Goal: Transaction & Acquisition: Download file/media

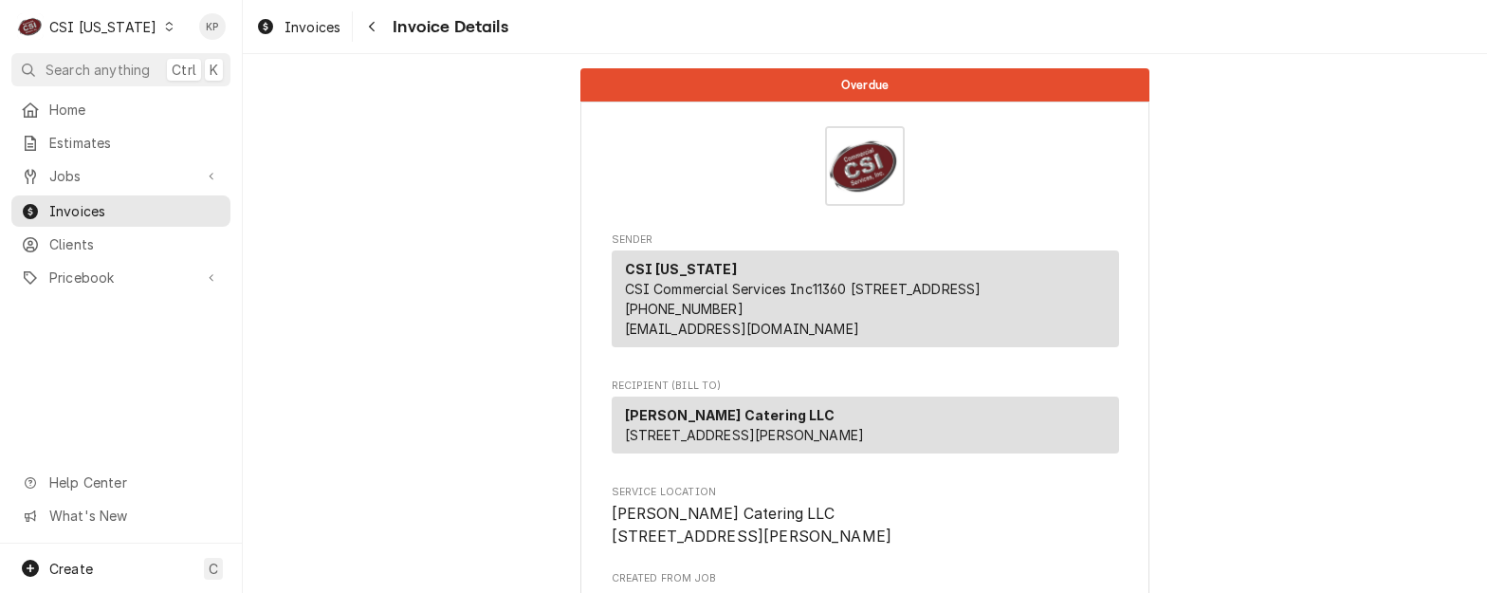
scroll to position [95, 0]
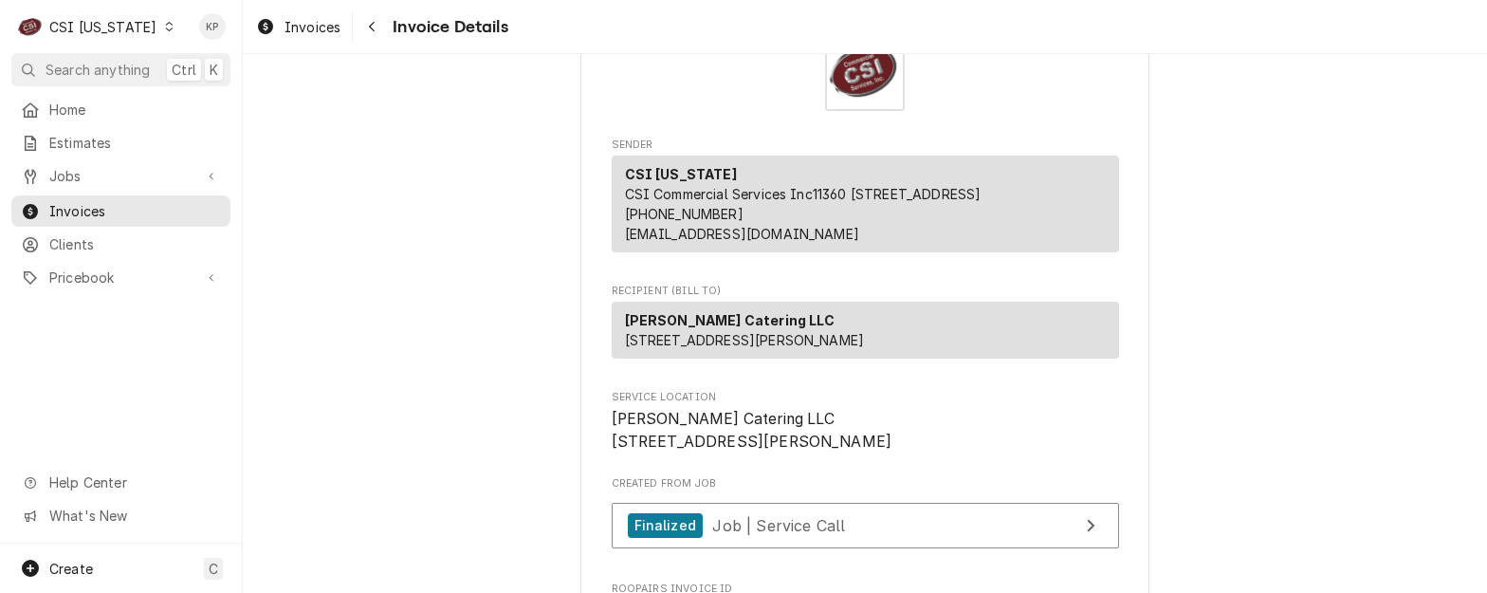
click at [165, 30] on icon "Dynamic Content Wrapper" at bounding box center [169, 26] width 8 height 9
click at [148, 29] on html "C CSI Kentucky KP Search anything Ctrl K Home Estimates Jobs Jobs Job Series In…" at bounding box center [743, 296] width 1487 height 593
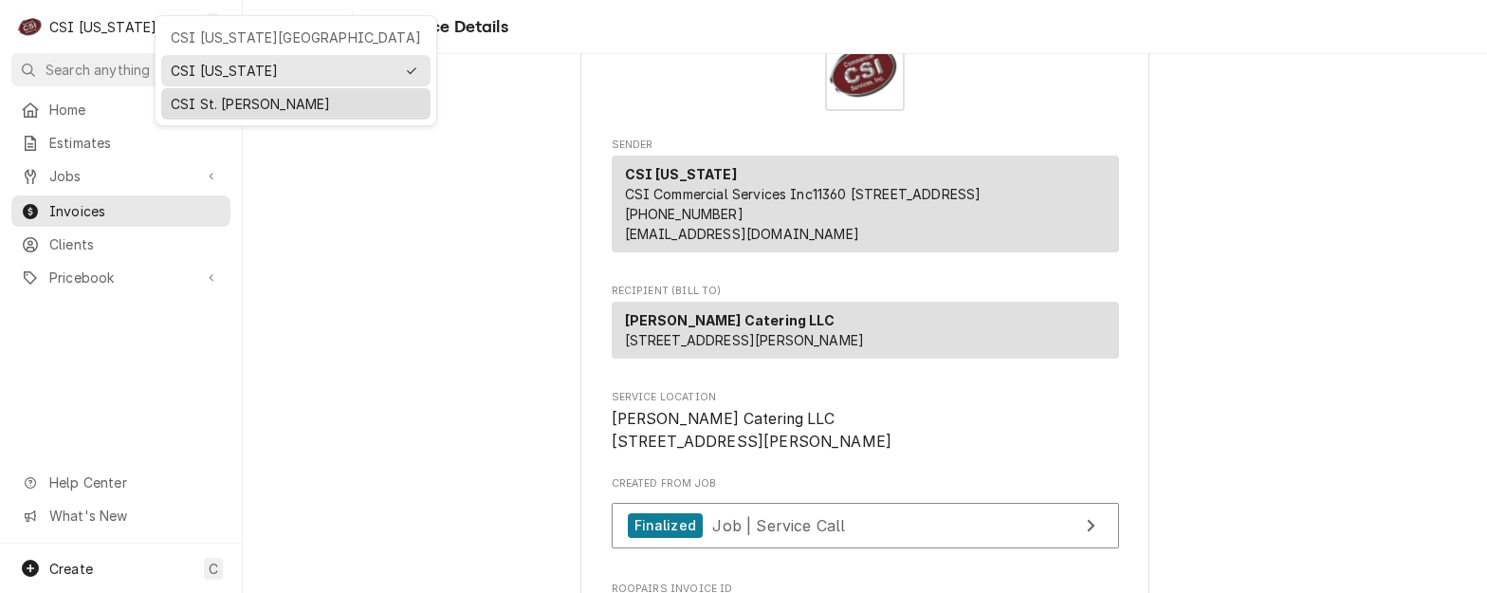
click at [178, 102] on div "CSI St. [PERSON_NAME]" at bounding box center [296, 104] width 250 height 20
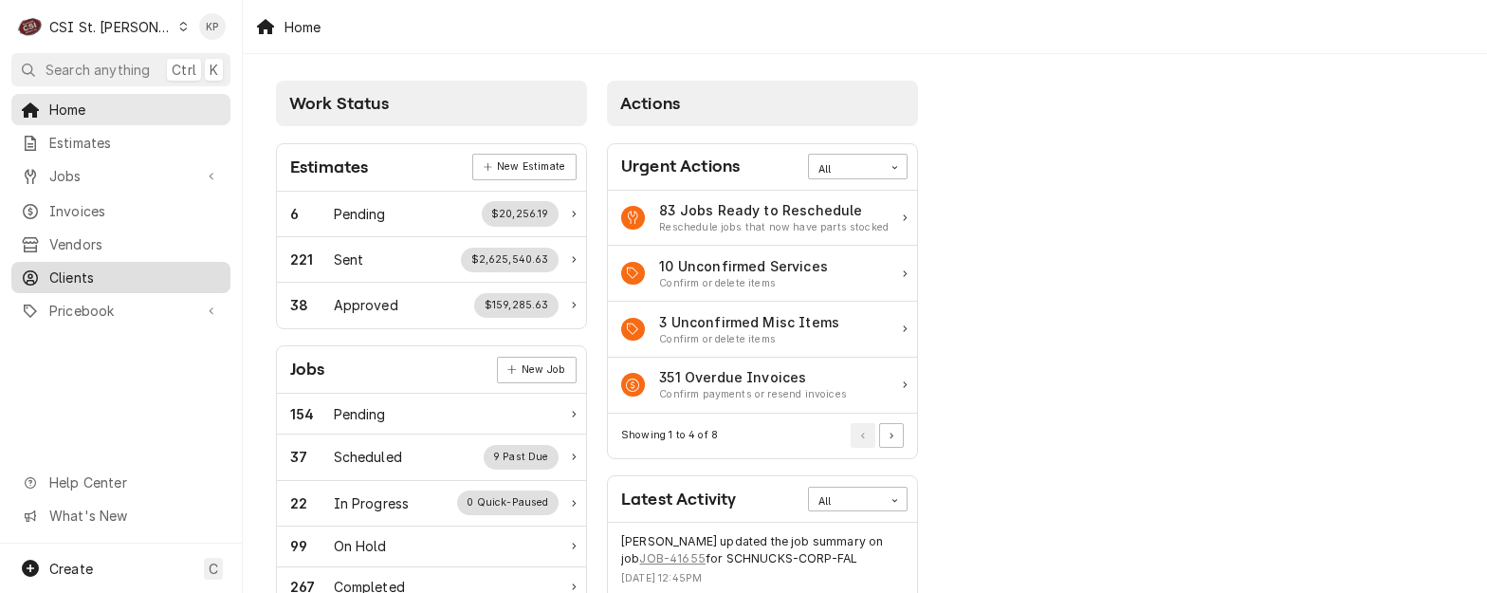
click at [92, 273] on span "Clients" at bounding box center [135, 277] width 172 height 20
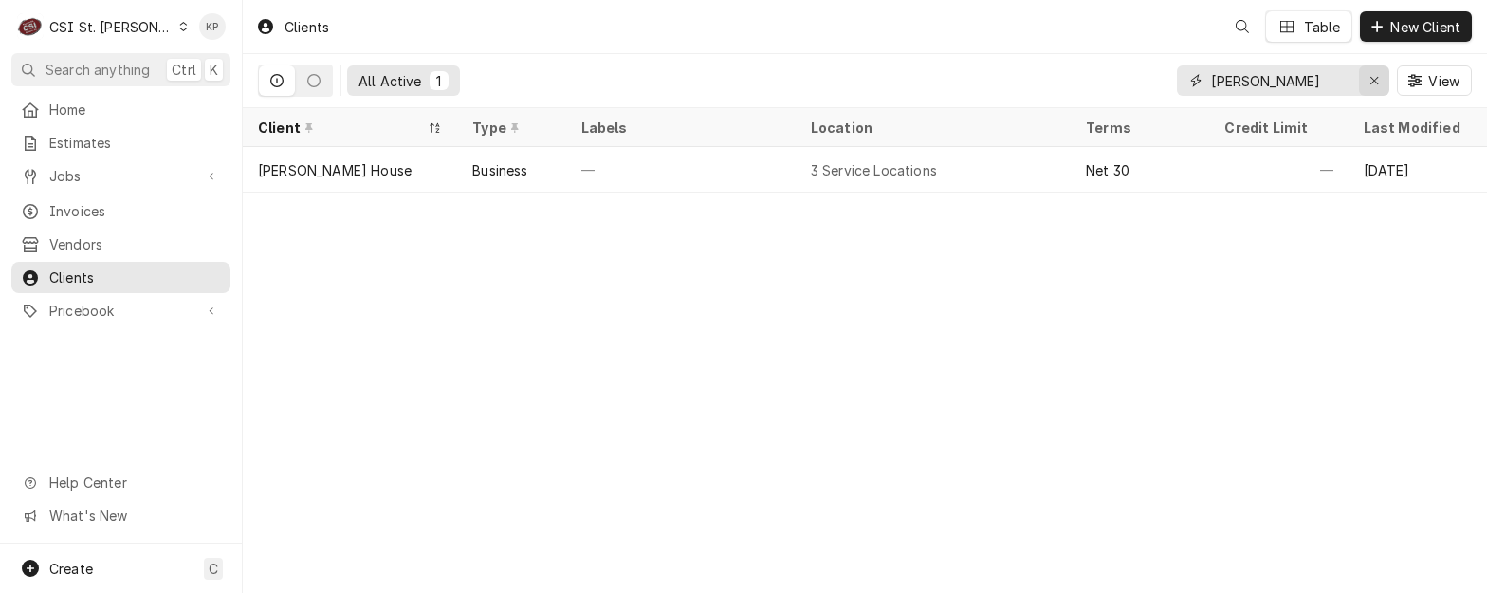
click at [1371, 80] on icon "Erase input" at bounding box center [1374, 80] width 10 height 13
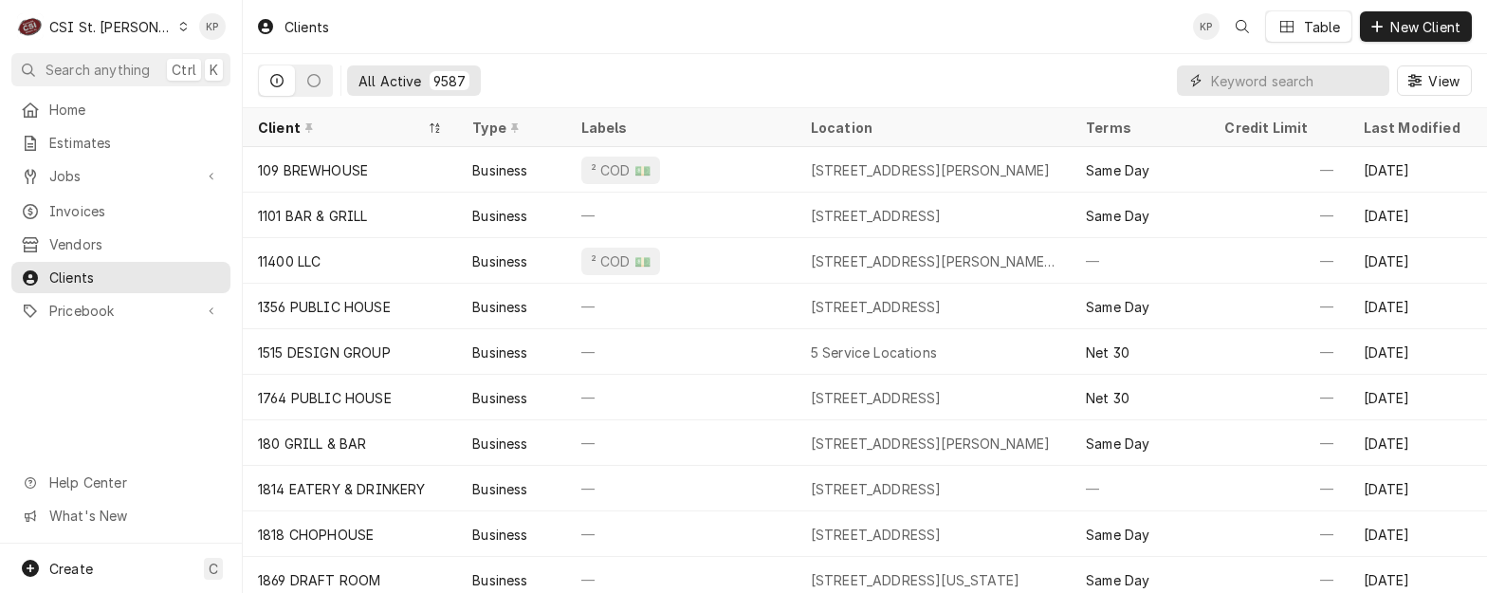
paste input "THE BOULEVARD OF ST PETERS"
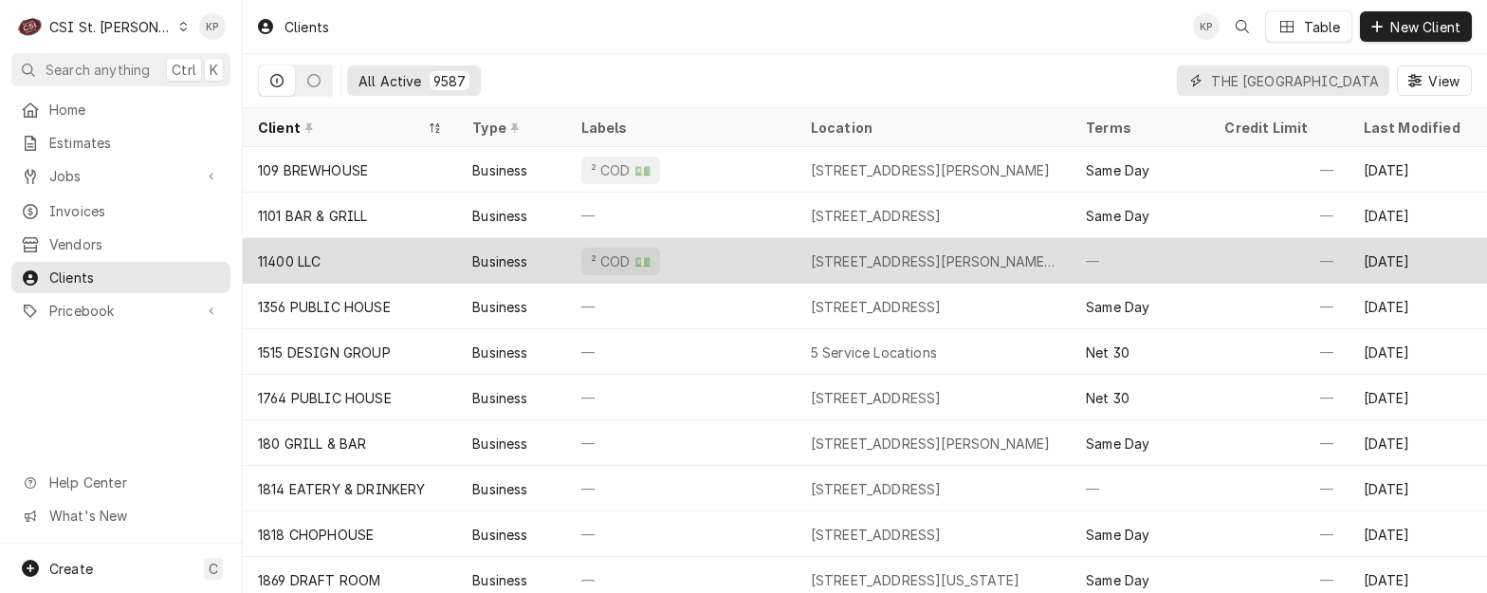
scroll to position [0, 68]
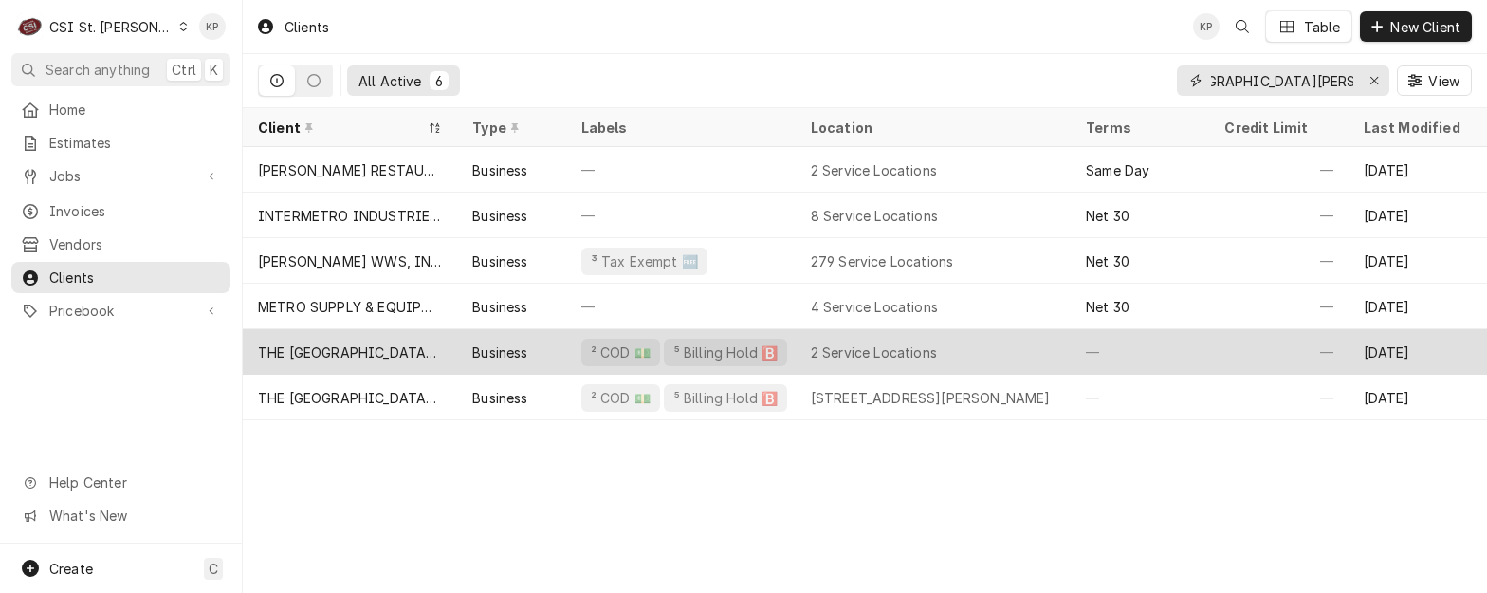
type input "THE BOULEVARD OF ST PETERS"
click at [407, 343] on div "THE [GEOGRAPHIC_DATA][PERSON_NAME]" at bounding box center [350, 352] width 184 height 20
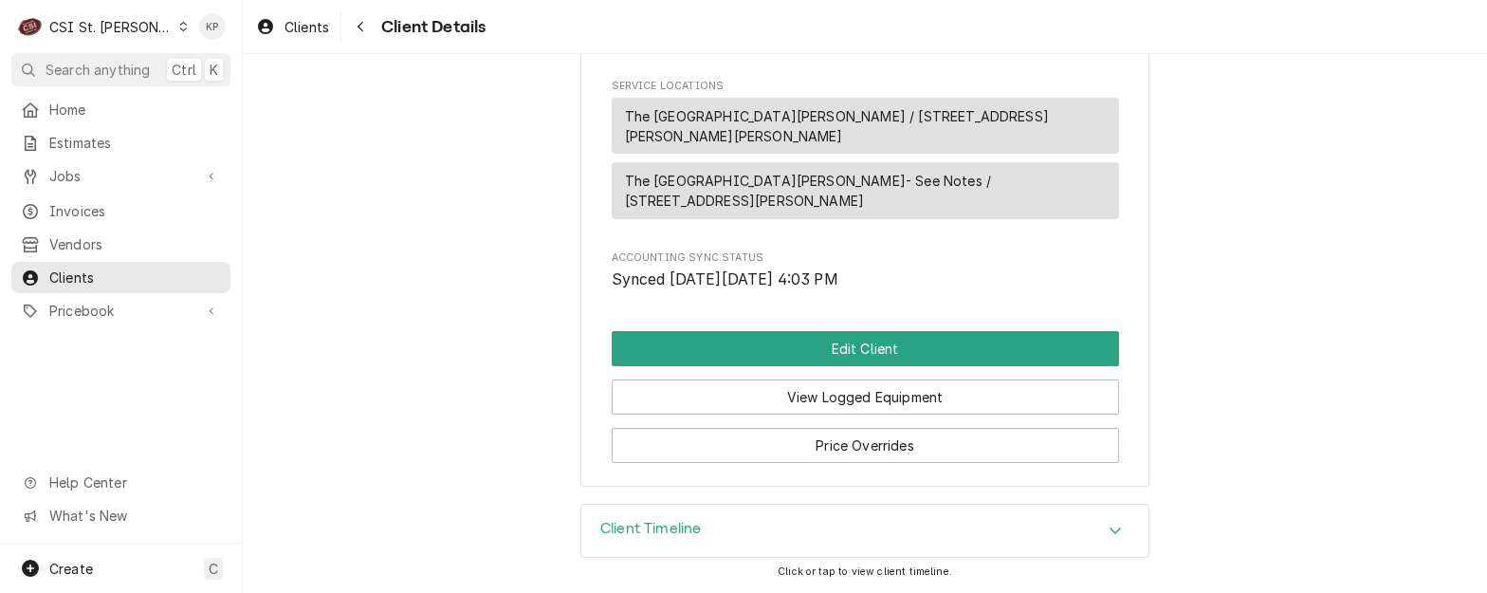
scroll to position [993, 0]
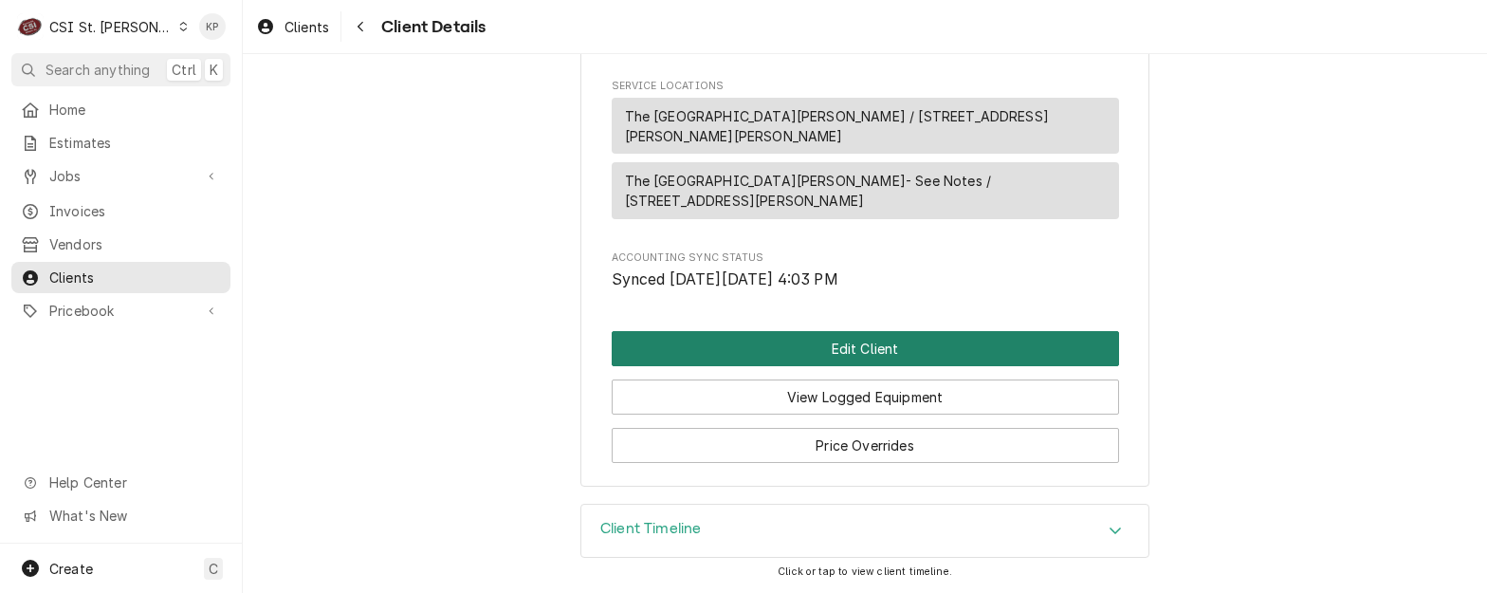
click at [928, 342] on button "Edit Client" at bounding box center [865, 348] width 507 height 35
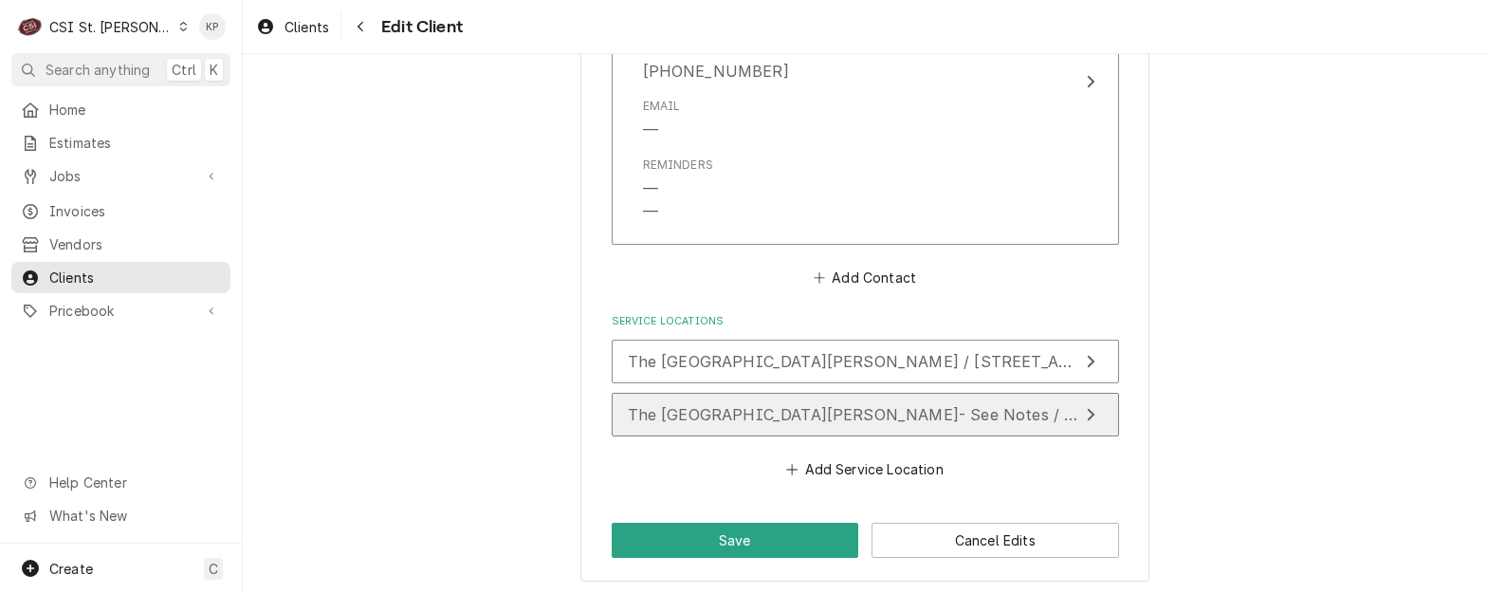
scroll to position [1574, 0]
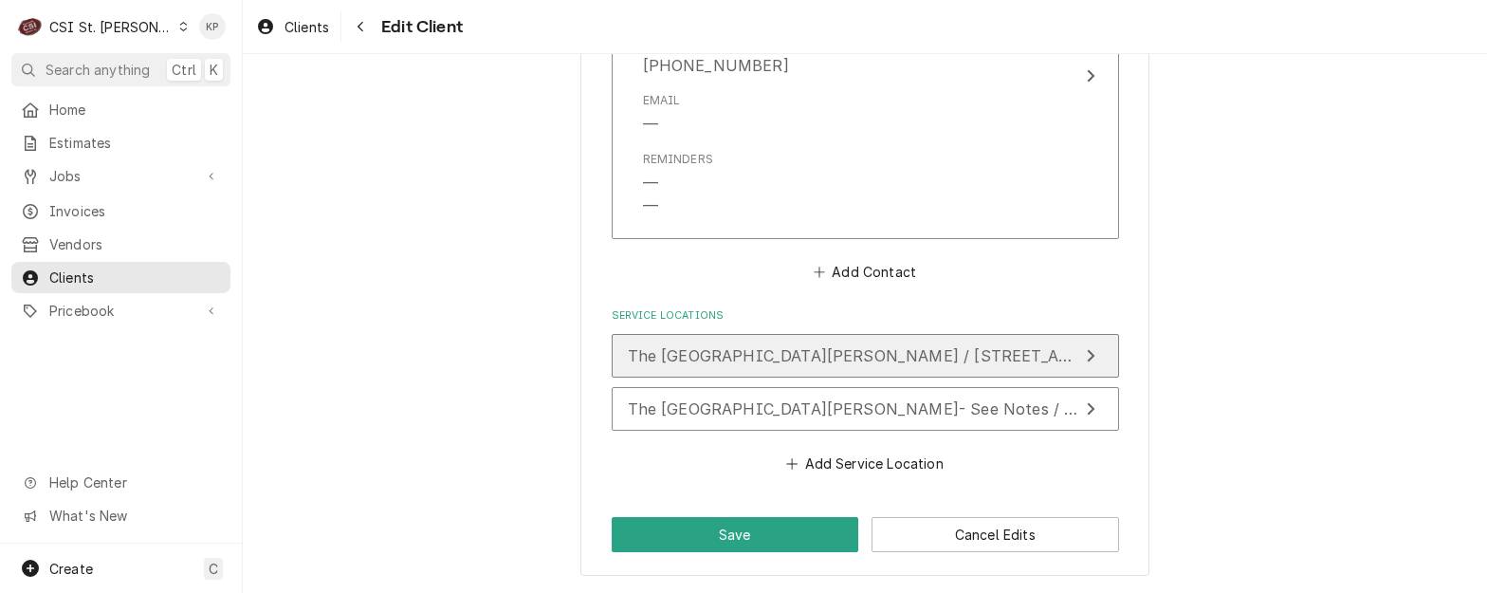
click at [957, 362] on span "The Boulevard Of St Charles / 3330 Ehlmann Rd, St Charles, MO 63301" at bounding box center [1010, 355] width 765 height 19
type textarea "x"
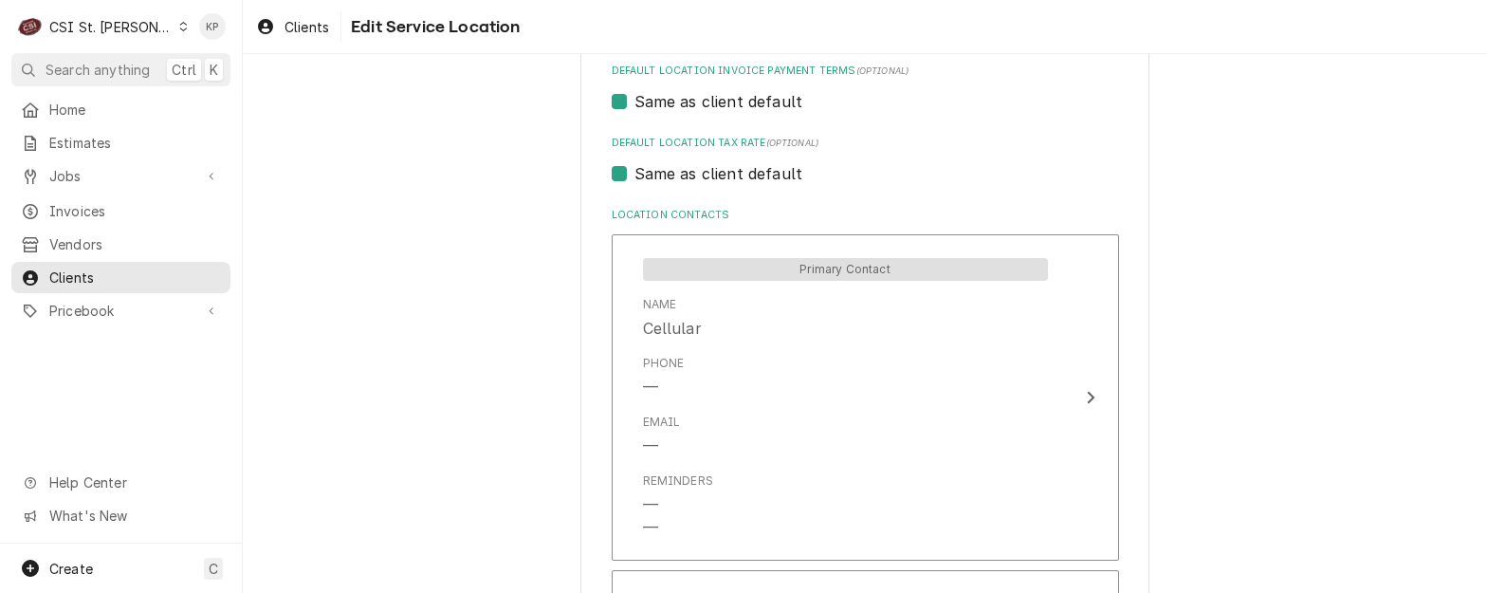
scroll to position [854, 0]
click at [179, 25] on icon "Dynamic Content Wrapper" at bounding box center [183, 26] width 9 height 9
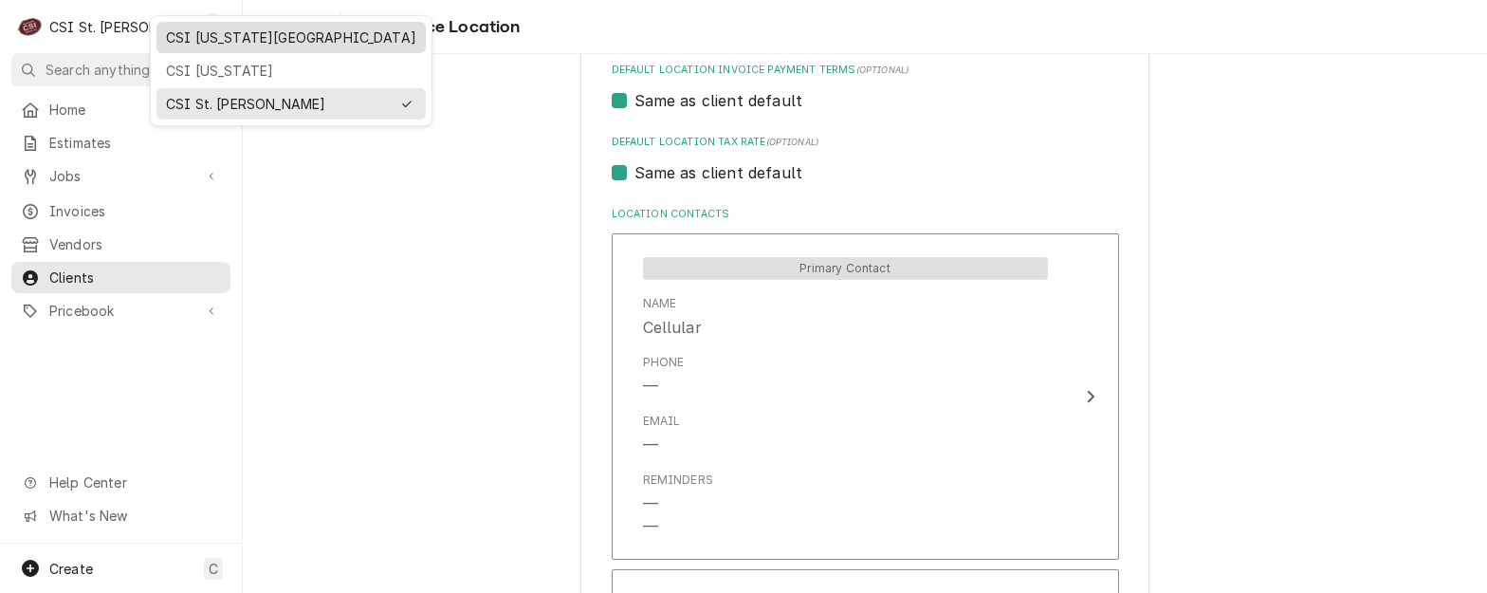
click at [234, 35] on div "CSI [US_STATE][GEOGRAPHIC_DATA]" at bounding box center [291, 38] width 250 height 20
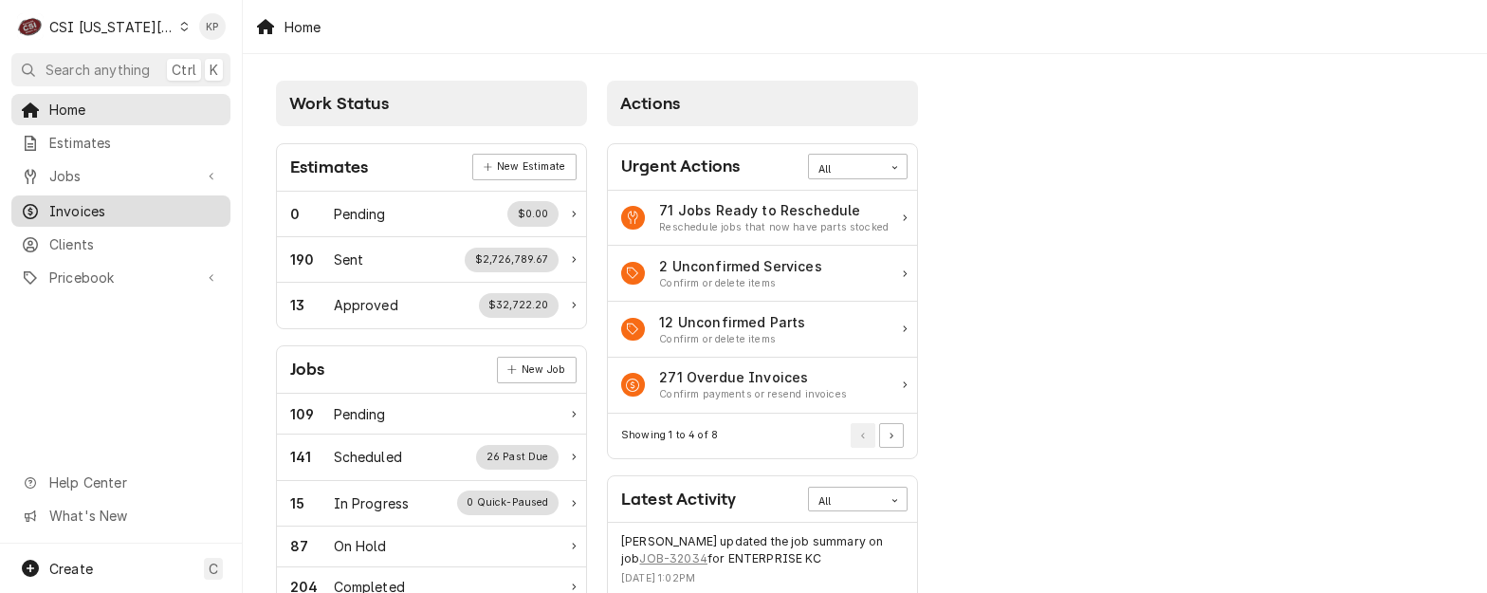
click at [89, 211] on span "Invoices" at bounding box center [135, 211] width 172 height 20
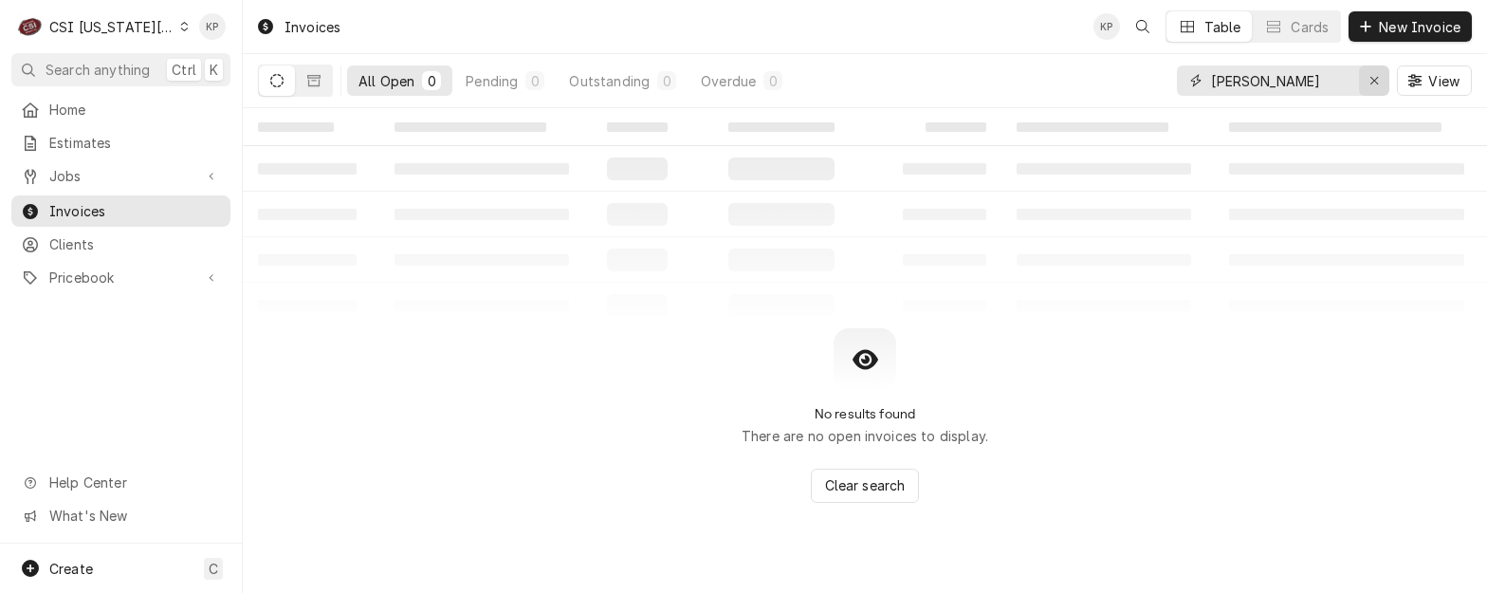
click at [1372, 81] on icon "Erase input" at bounding box center [1374, 80] width 10 height 13
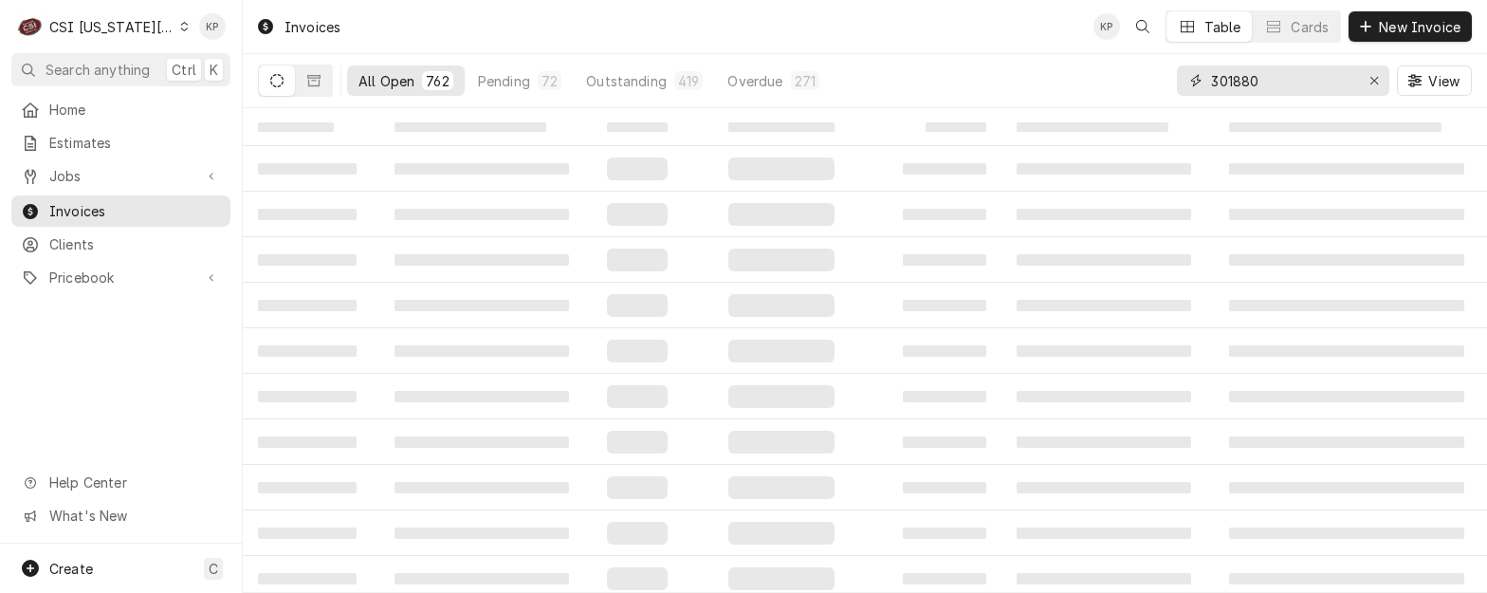
type input "301880"
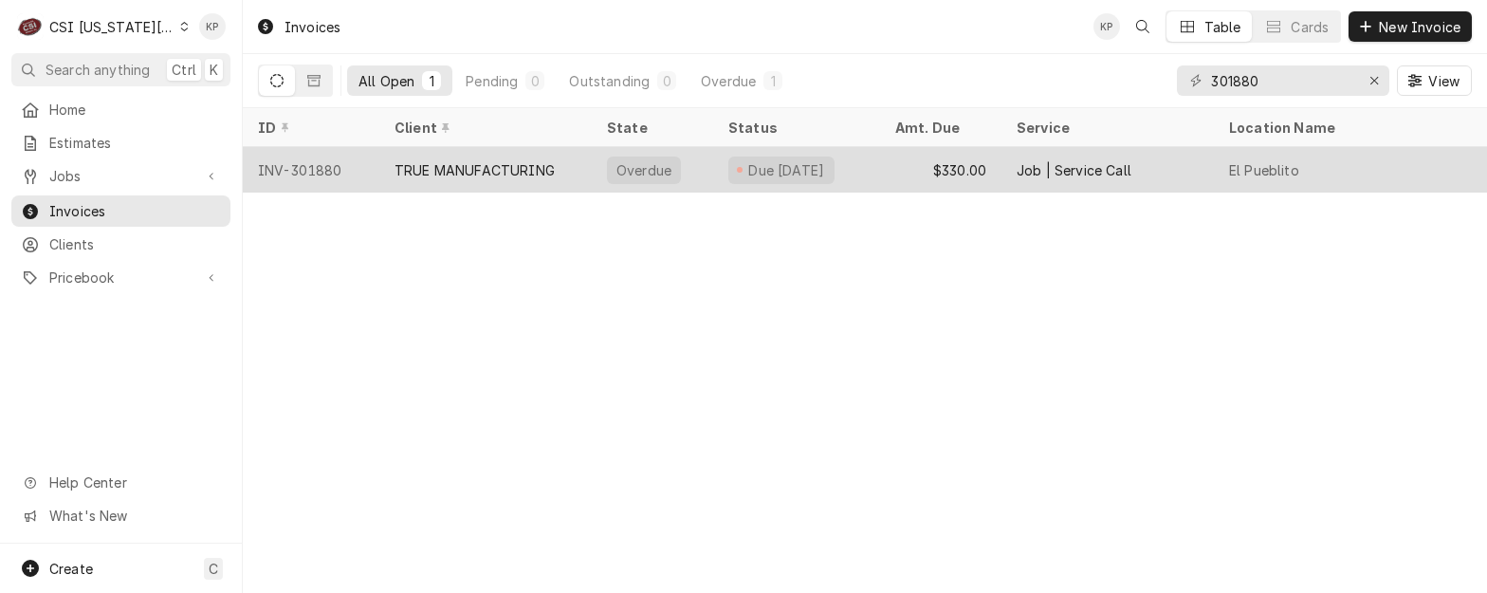
click at [274, 166] on div "INV-301880" at bounding box center [311, 170] width 137 height 46
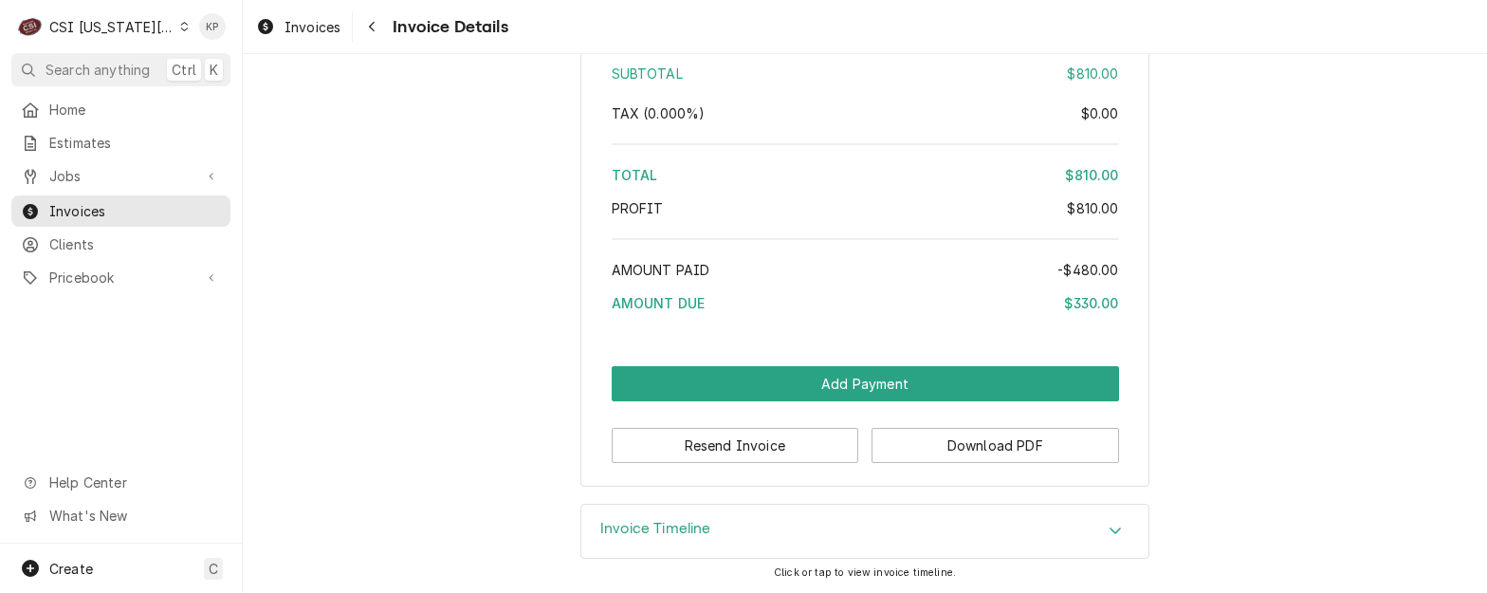
scroll to position [3603, 0]
click at [1013, 438] on button "Download PDF" at bounding box center [996, 445] width 248 height 35
drag, startPoint x: 297, startPoint y: 31, endPoint x: 453, endPoint y: 60, distance: 159.0
click at [297, 31] on span "Invoices" at bounding box center [313, 27] width 56 height 20
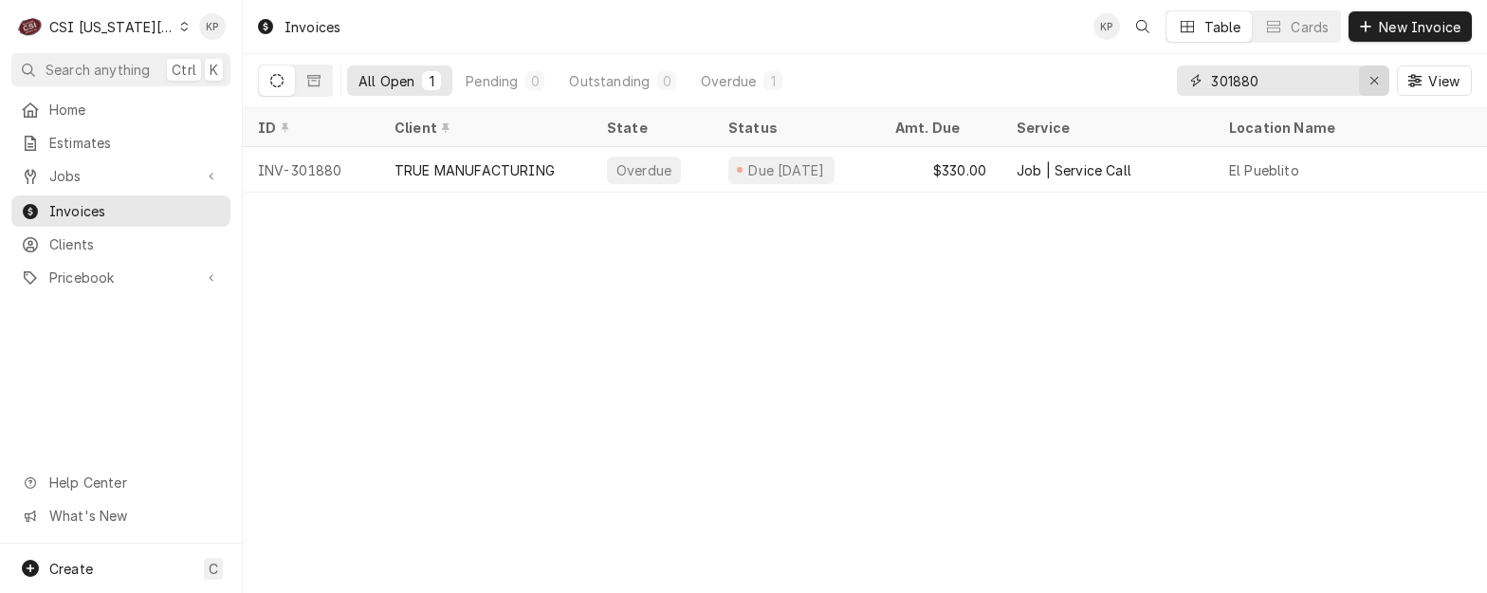
click at [1369, 83] on icon "Erase input" at bounding box center [1374, 80] width 10 height 13
click at [1353, 80] on input "301880" at bounding box center [1282, 80] width 142 height 30
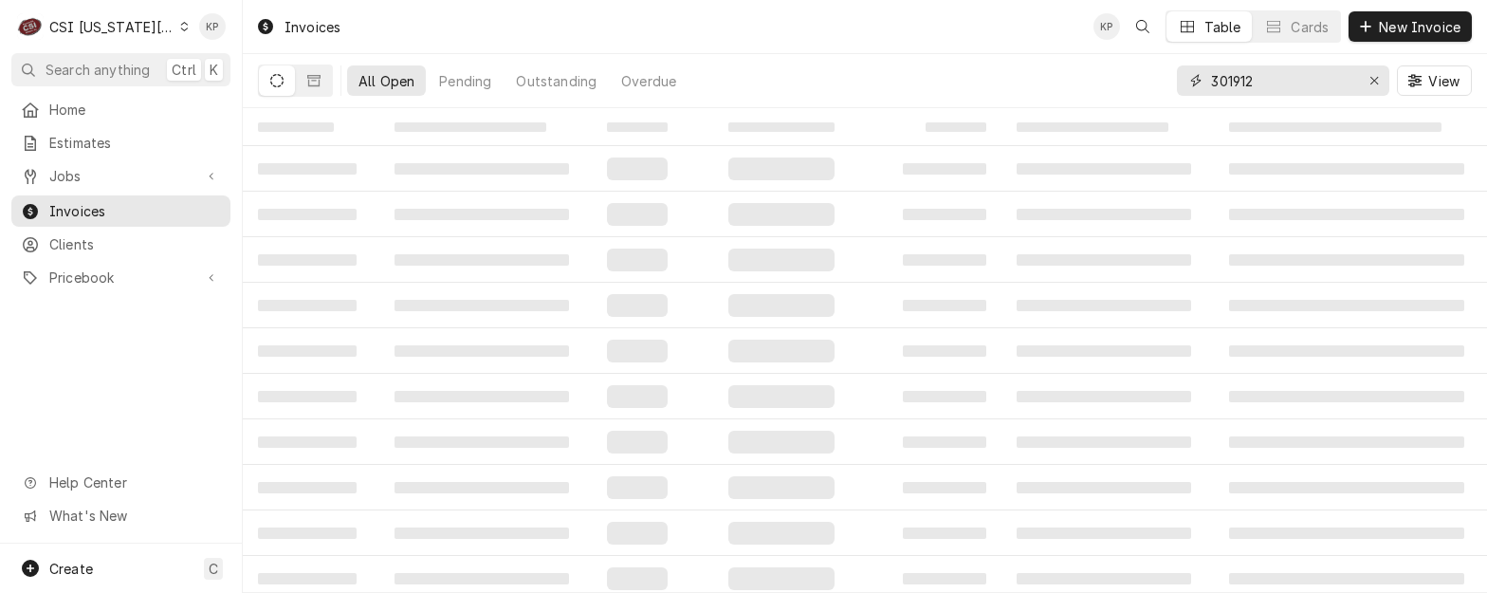
type input "301912"
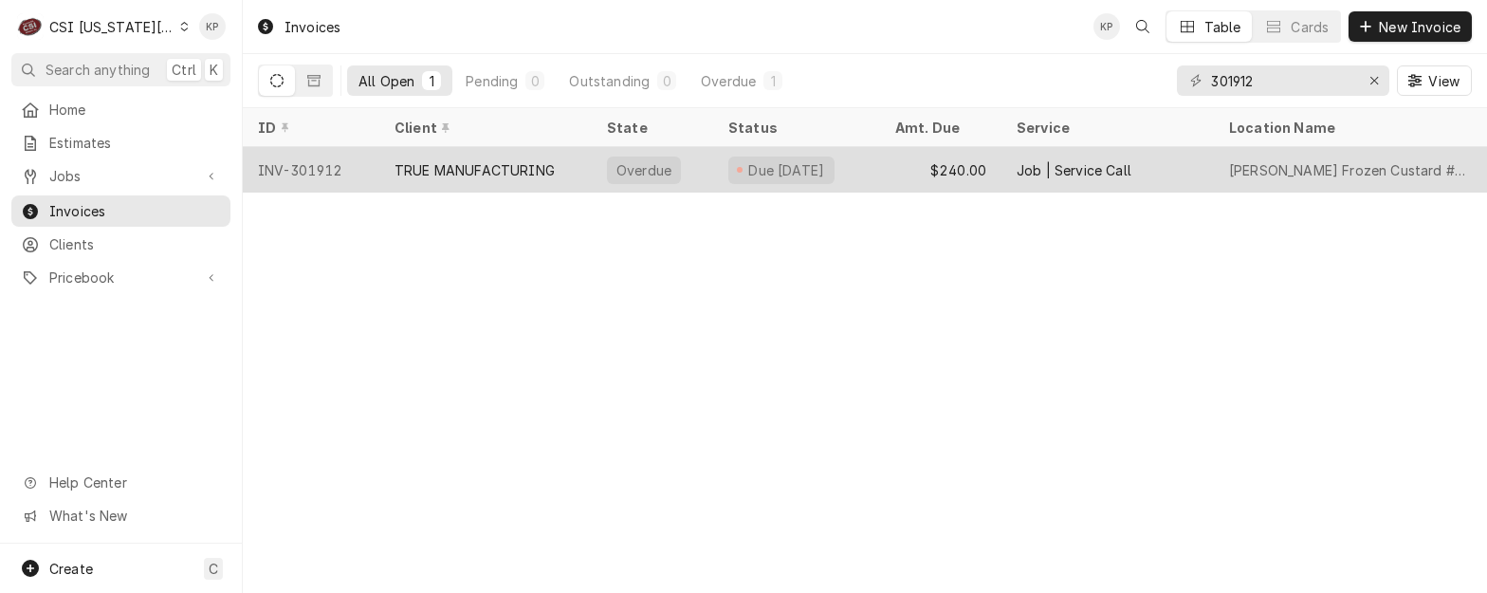
click at [314, 164] on div "INV-301912" at bounding box center [311, 170] width 137 height 46
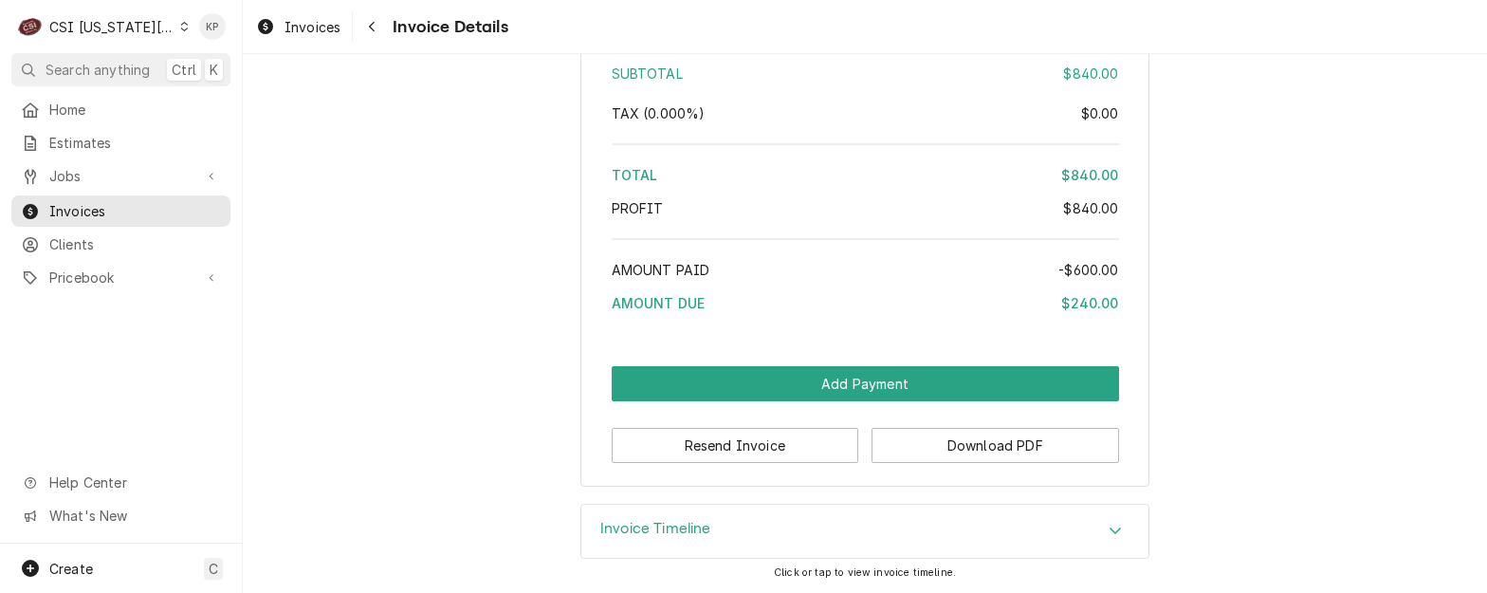
scroll to position [3722, 0]
click at [899, 445] on button "Download PDF" at bounding box center [996, 445] width 248 height 35
click at [180, 29] on div "Dynamic Content Wrapper" at bounding box center [184, 26] width 9 height 13
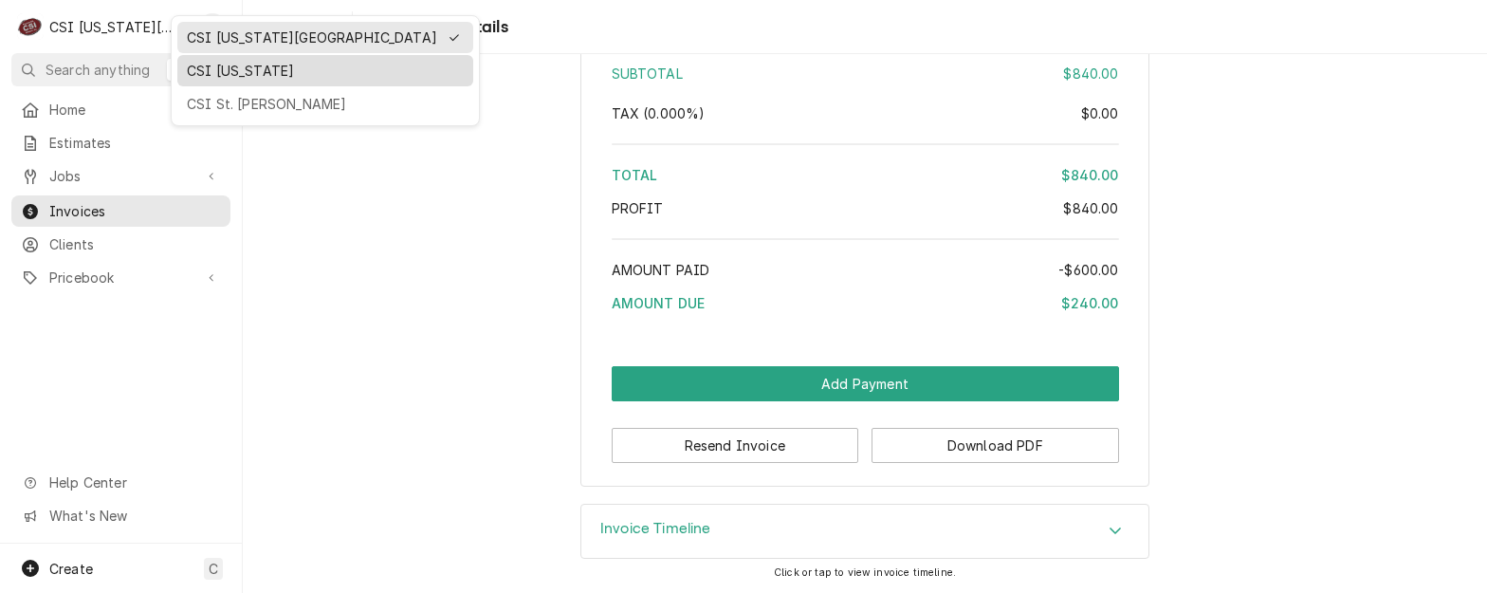
click at [185, 72] on div "CSI [US_STATE]" at bounding box center [325, 71] width 288 height 24
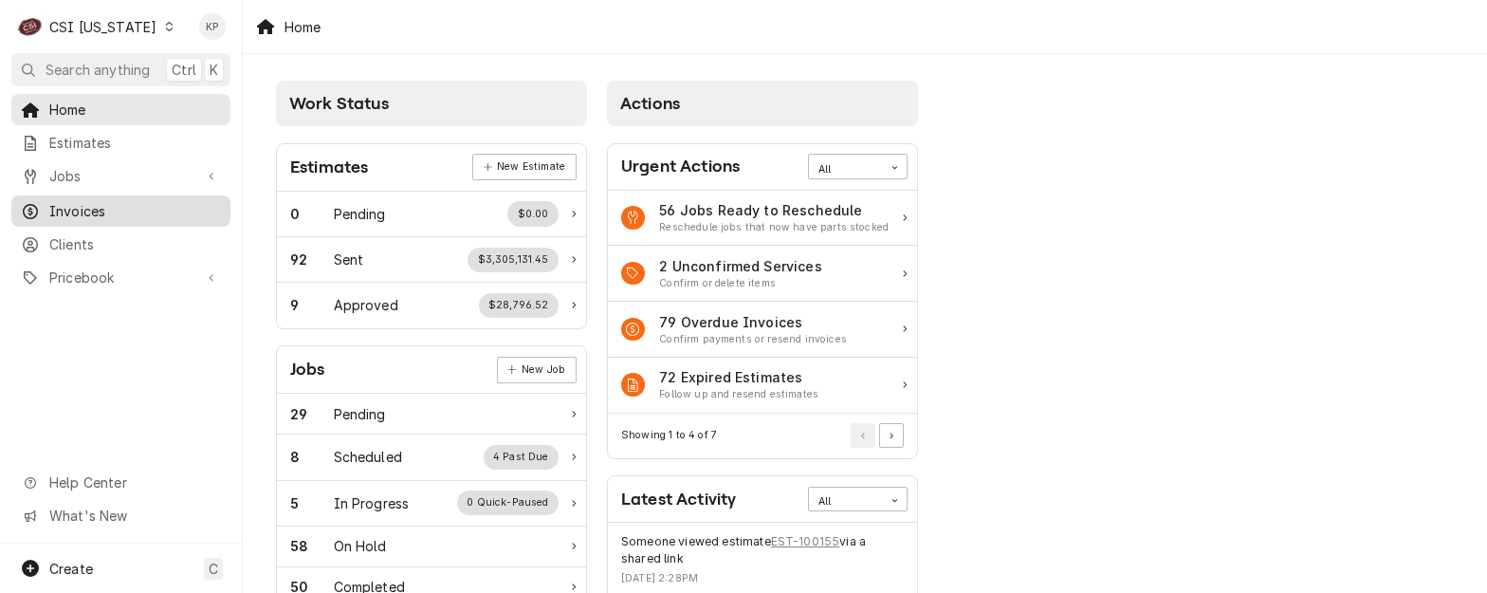
click at [87, 201] on span "Invoices" at bounding box center [135, 211] width 172 height 20
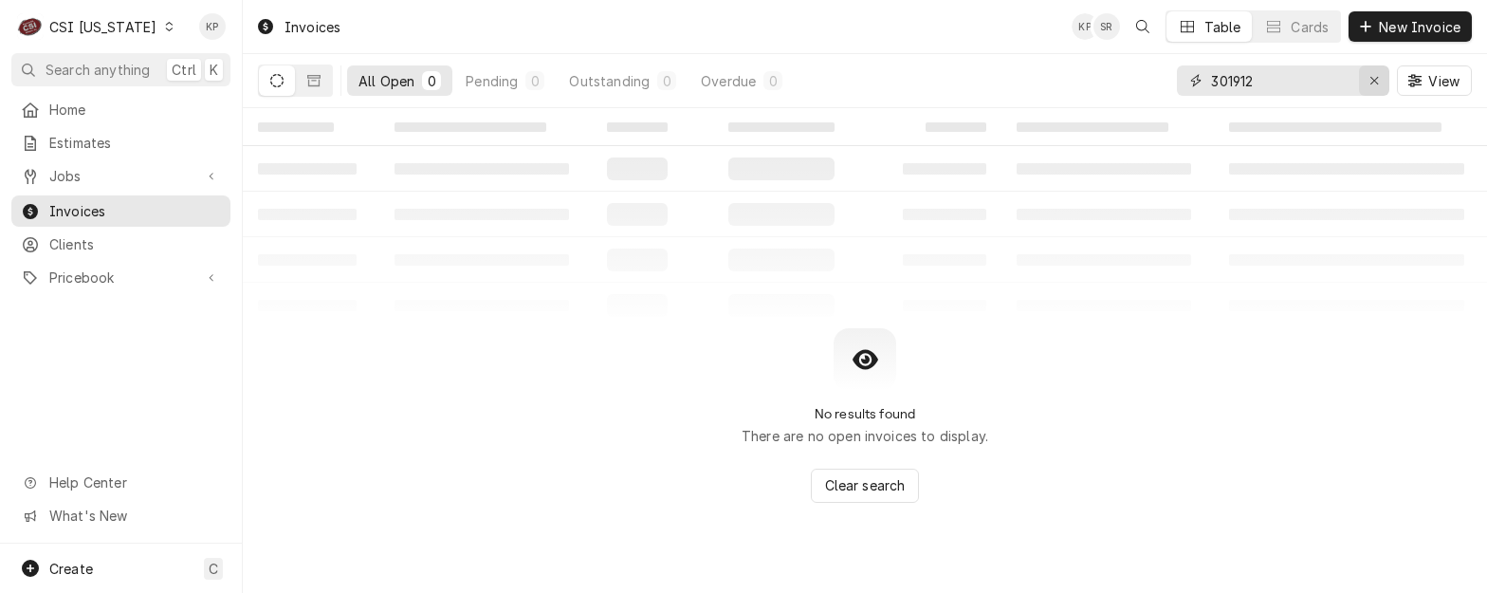
click at [1374, 79] on icon "Erase input" at bounding box center [1374, 80] width 10 height 13
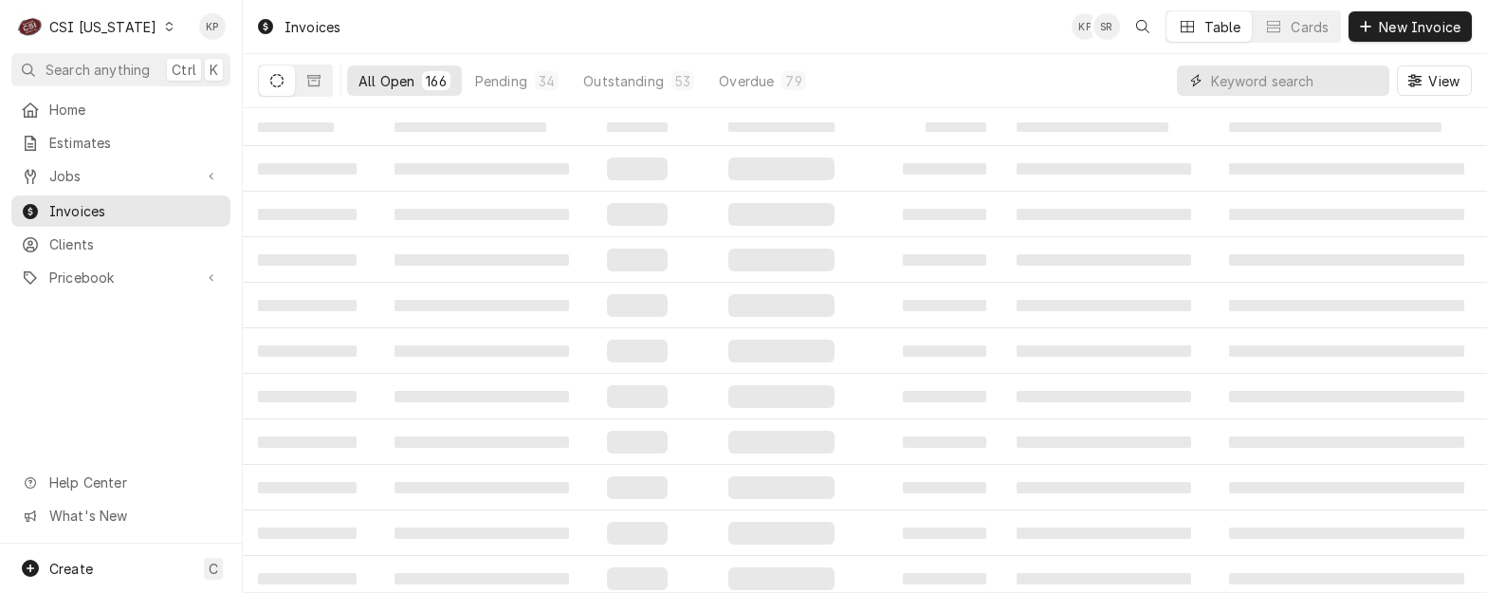
paste input "ELEVATE LIFE [DEMOGRAPHIC_DATA]"
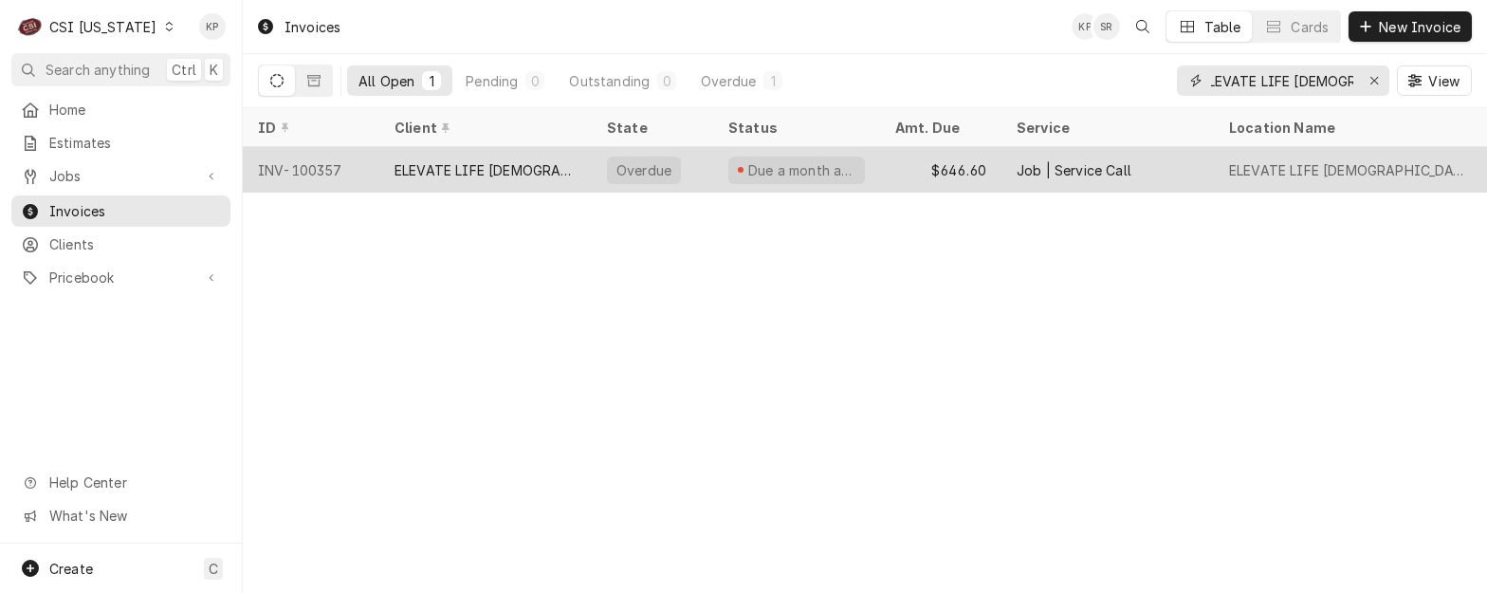
type input "ELEVATE LIFE [DEMOGRAPHIC_DATA]"
click at [317, 167] on div "INV-100357" at bounding box center [311, 170] width 137 height 46
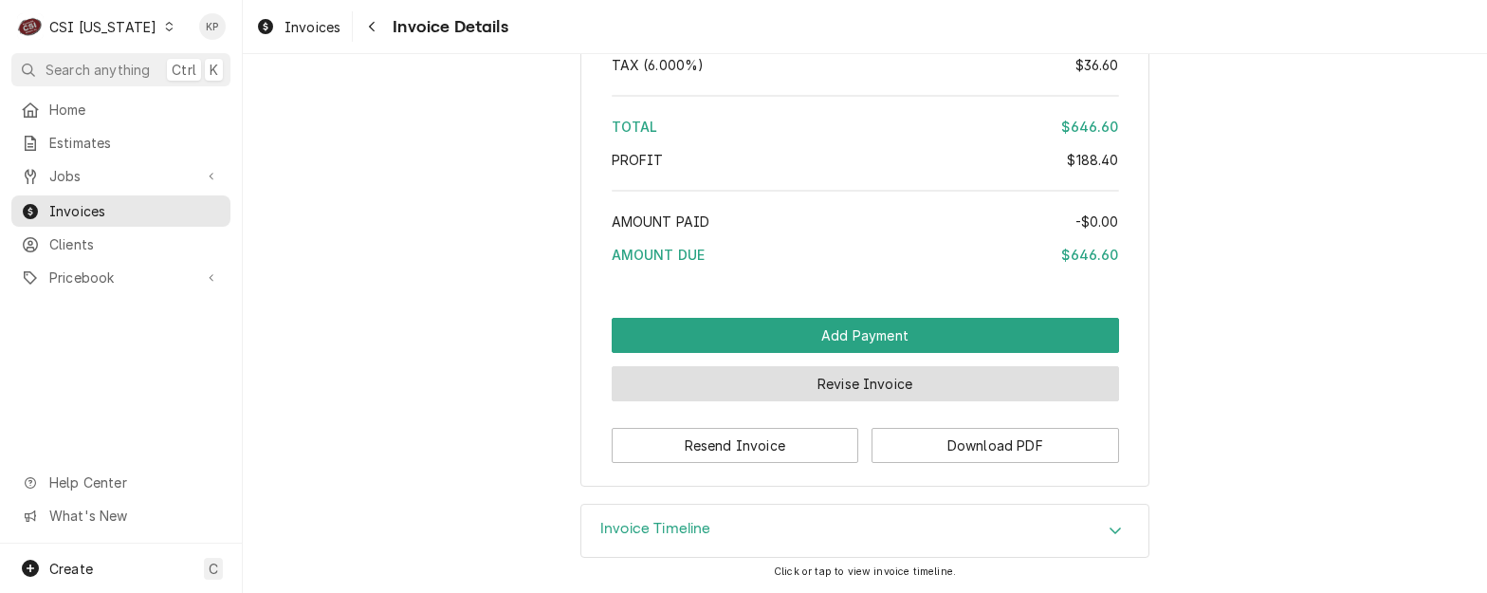
scroll to position [3813, 0]
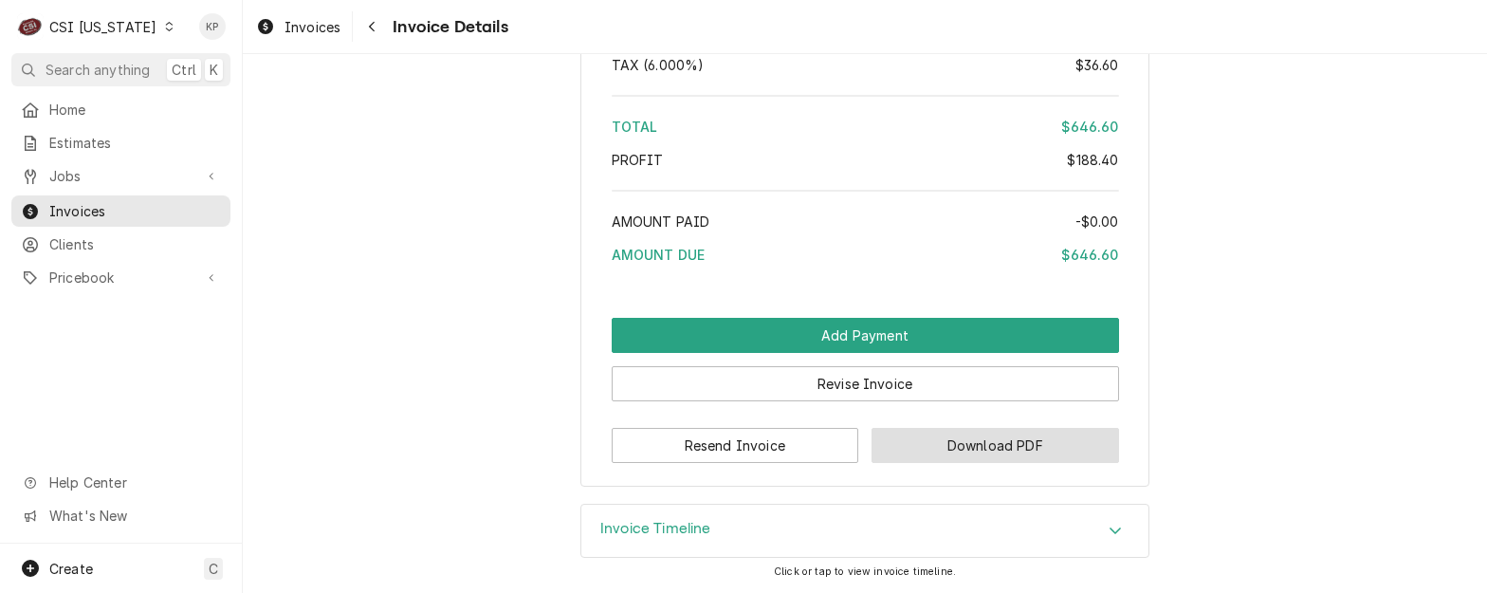
click at [924, 432] on button "Download PDF" at bounding box center [996, 445] width 248 height 35
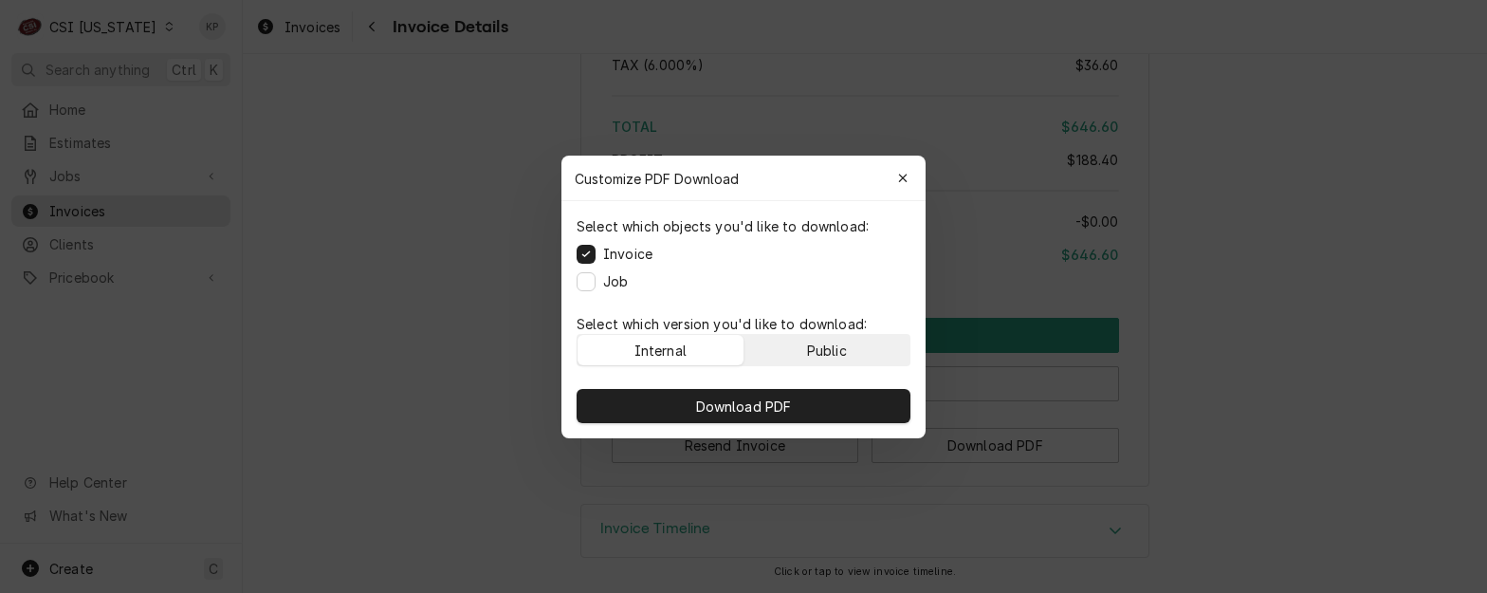
click at [839, 350] on div "Public" at bounding box center [827, 350] width 40 height 20
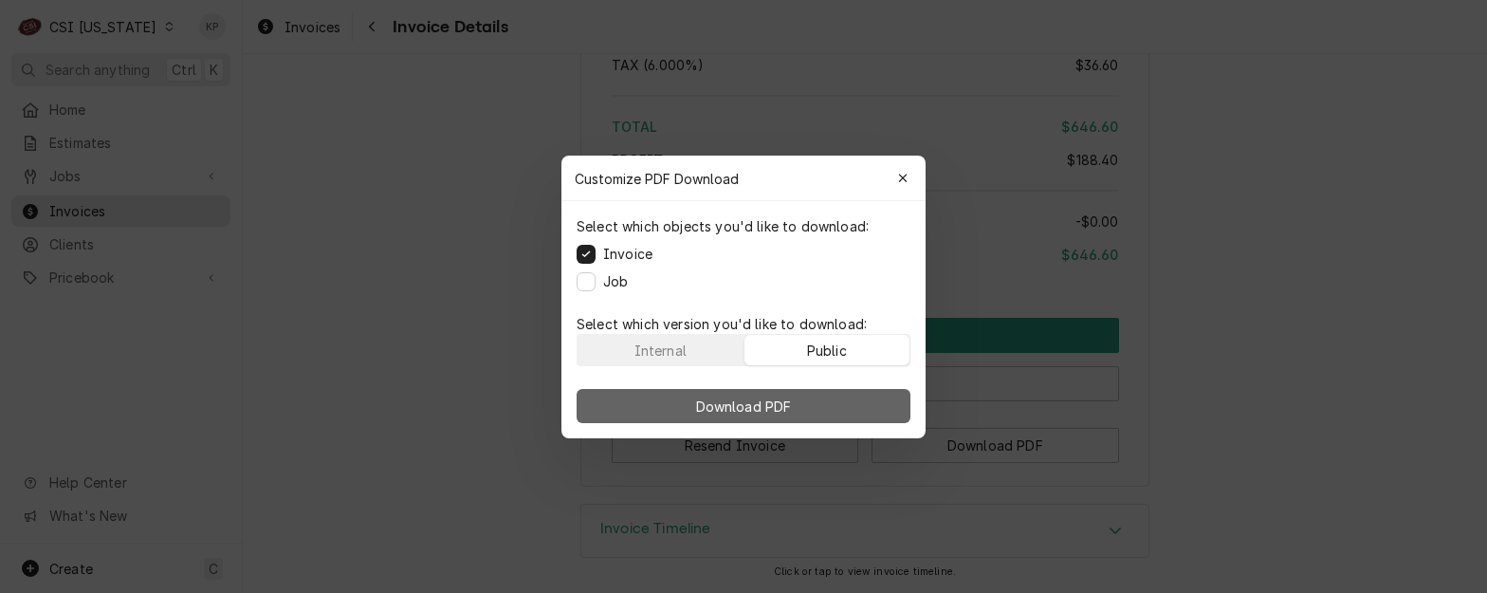
click at [833, 397] on button "Download PDF" at bounding box center [744, 406] width 334 height 34
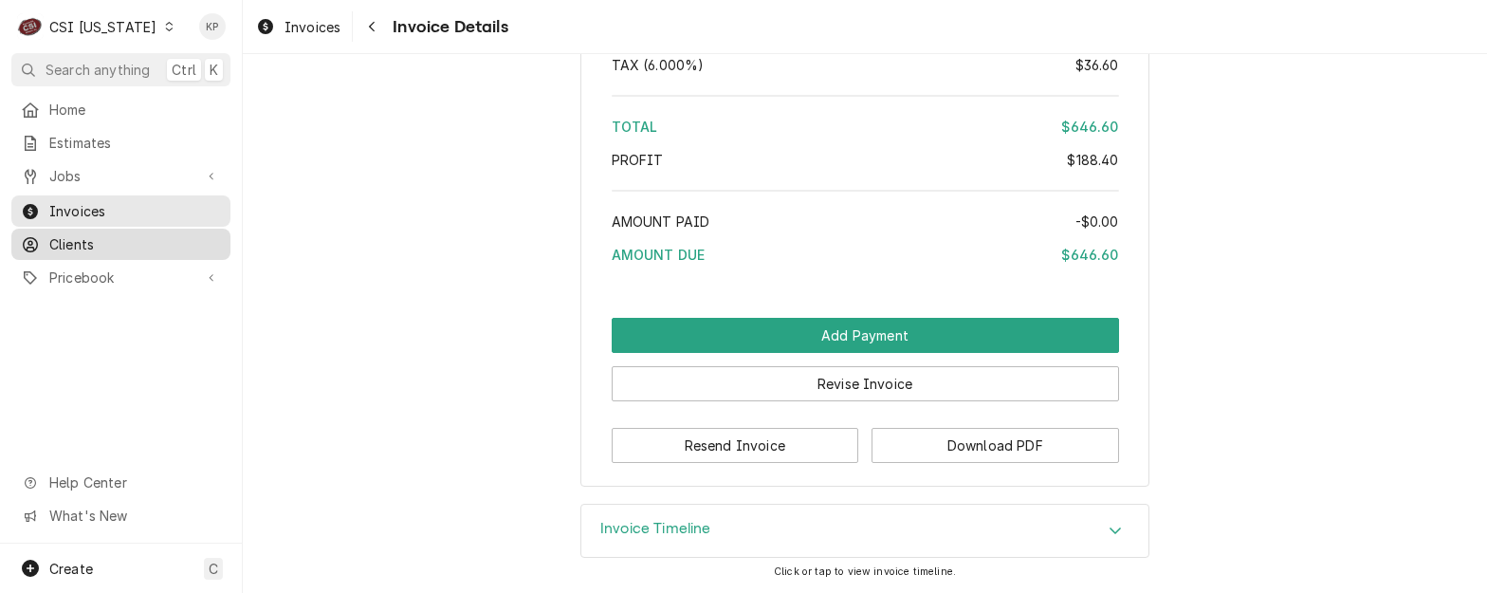
click at [96, 237] on span "Clients" at bounding box center [135, 244] width 172 height 20
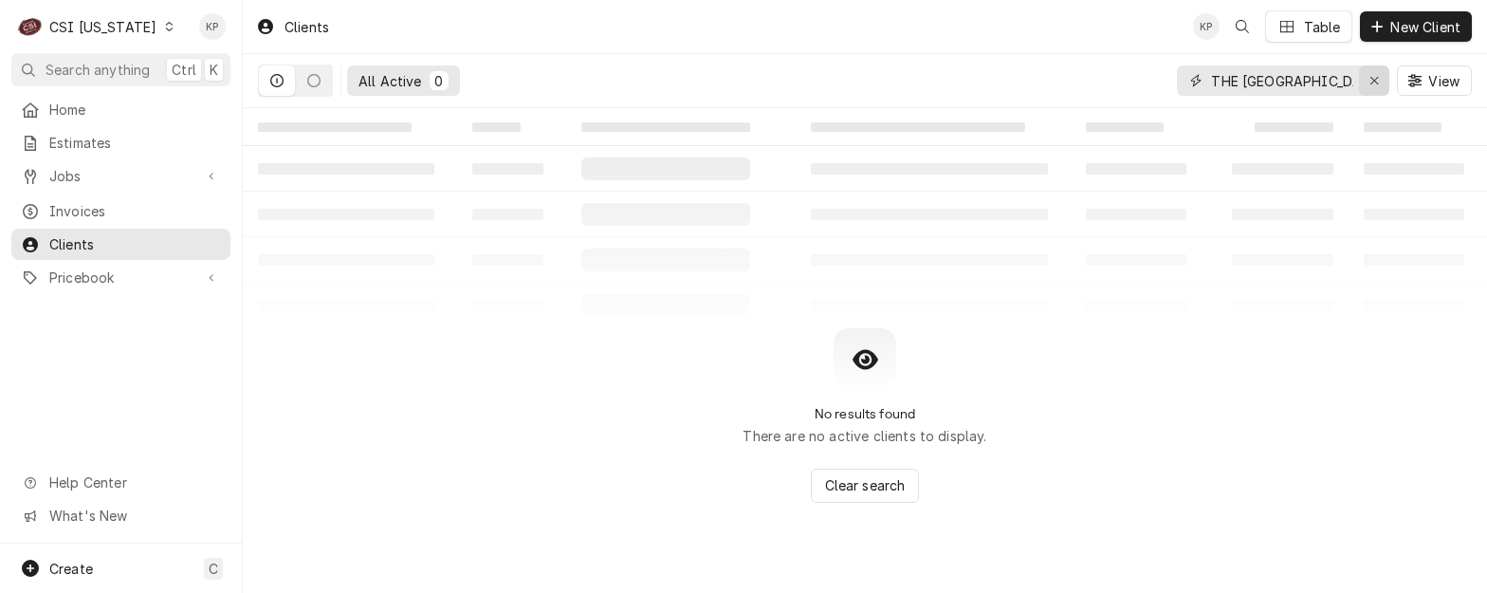
click at [1371, 80] on icon "Erase input" at bounding box center [1374, 80] width 10 height 13
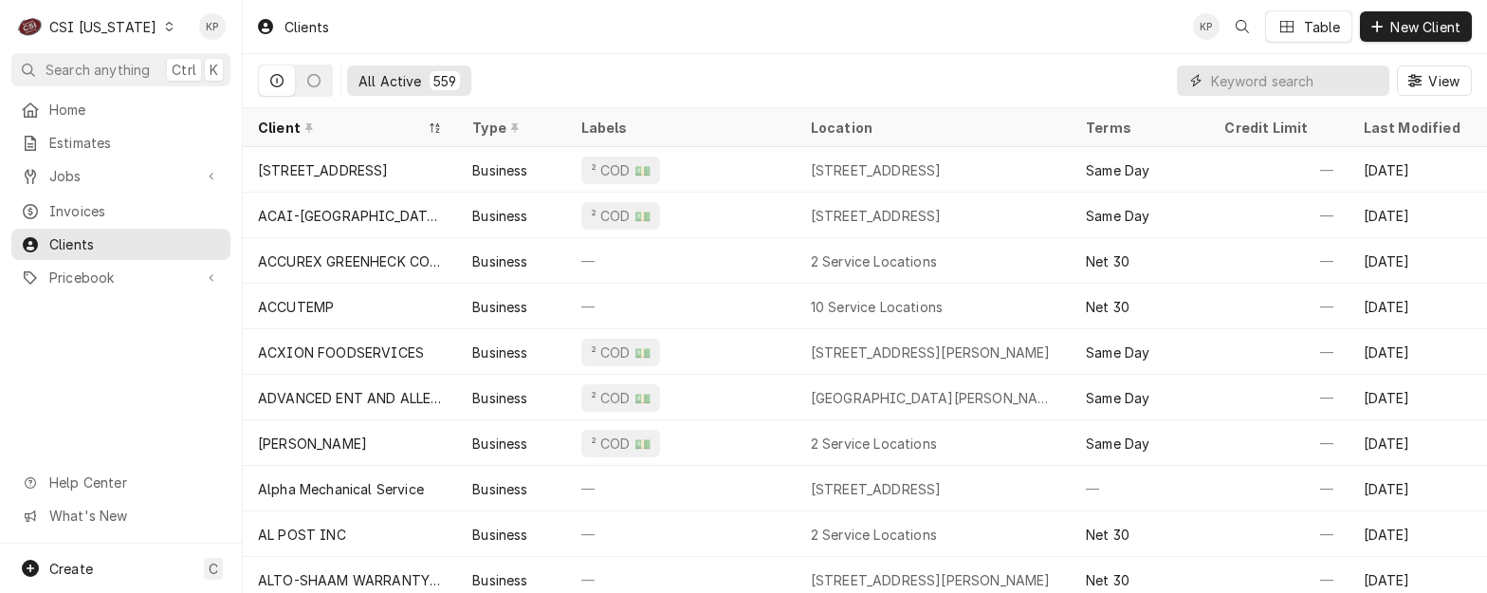
paste input "ELEVATE LIFE [DEMOGRAPHIC_DATA]"
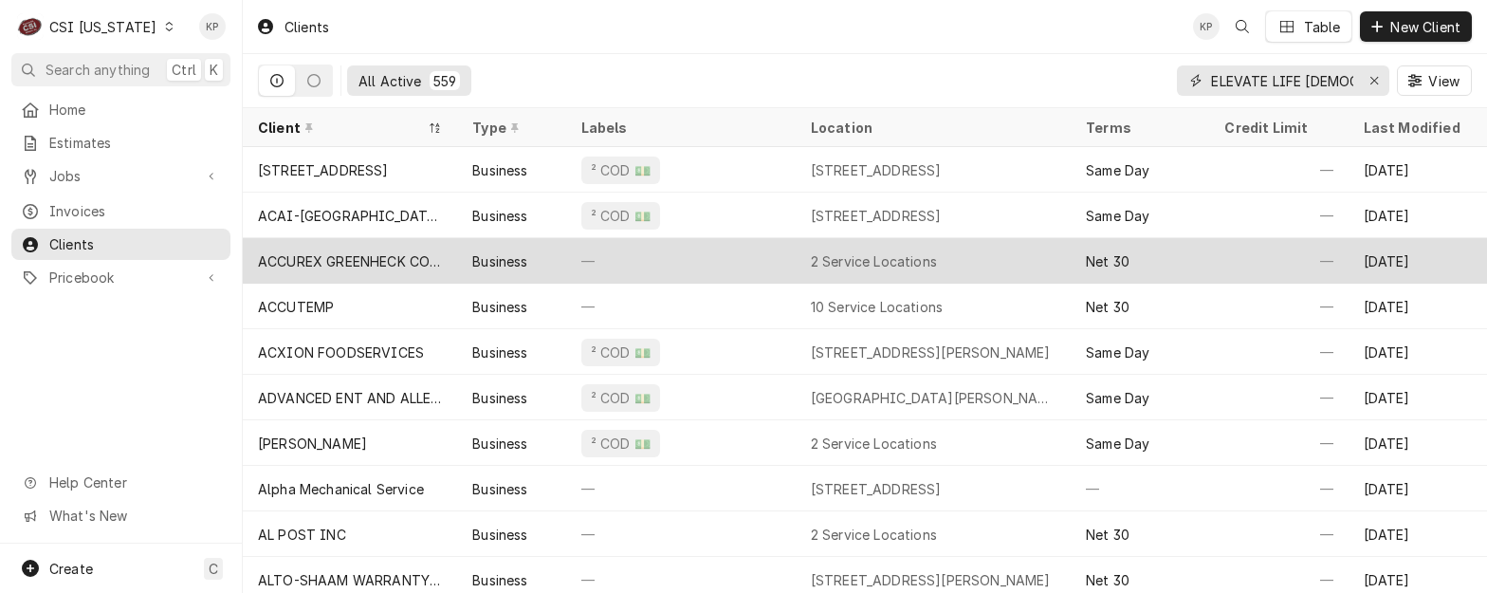
scroll to position [0, 11]
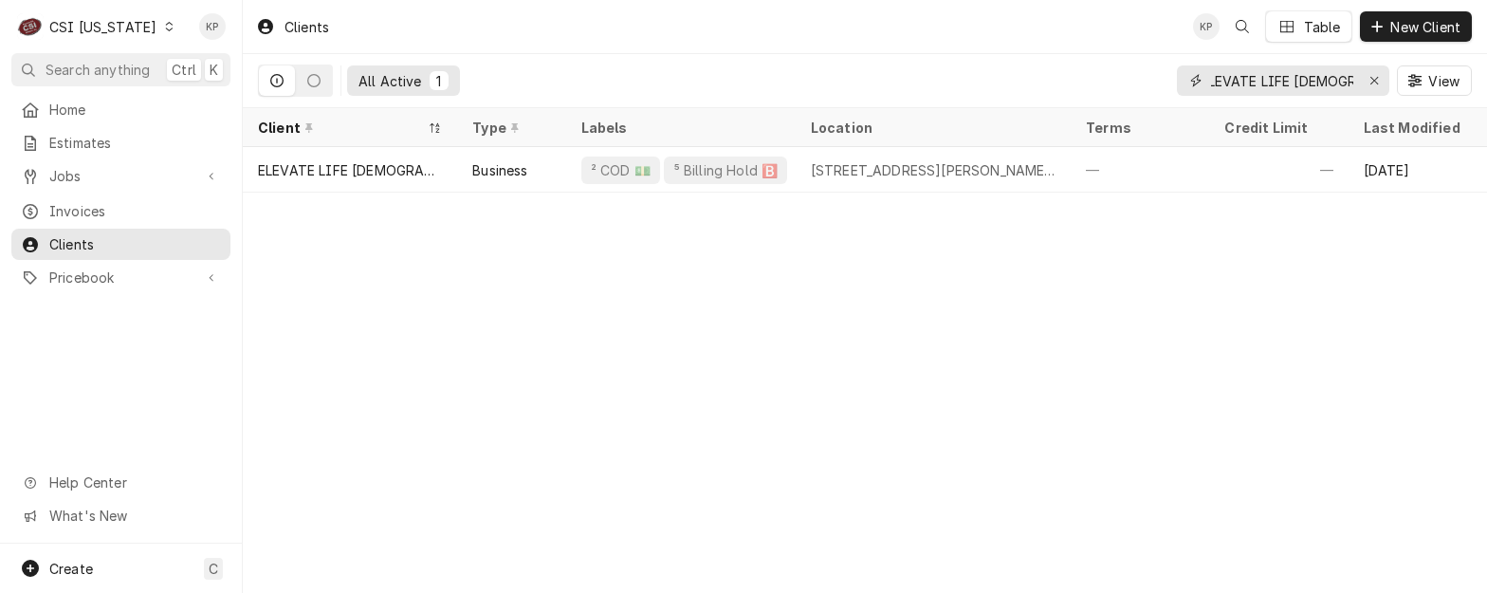
type input "ELEVATE LIFE [DEMOGRAPHIC_DATA]"
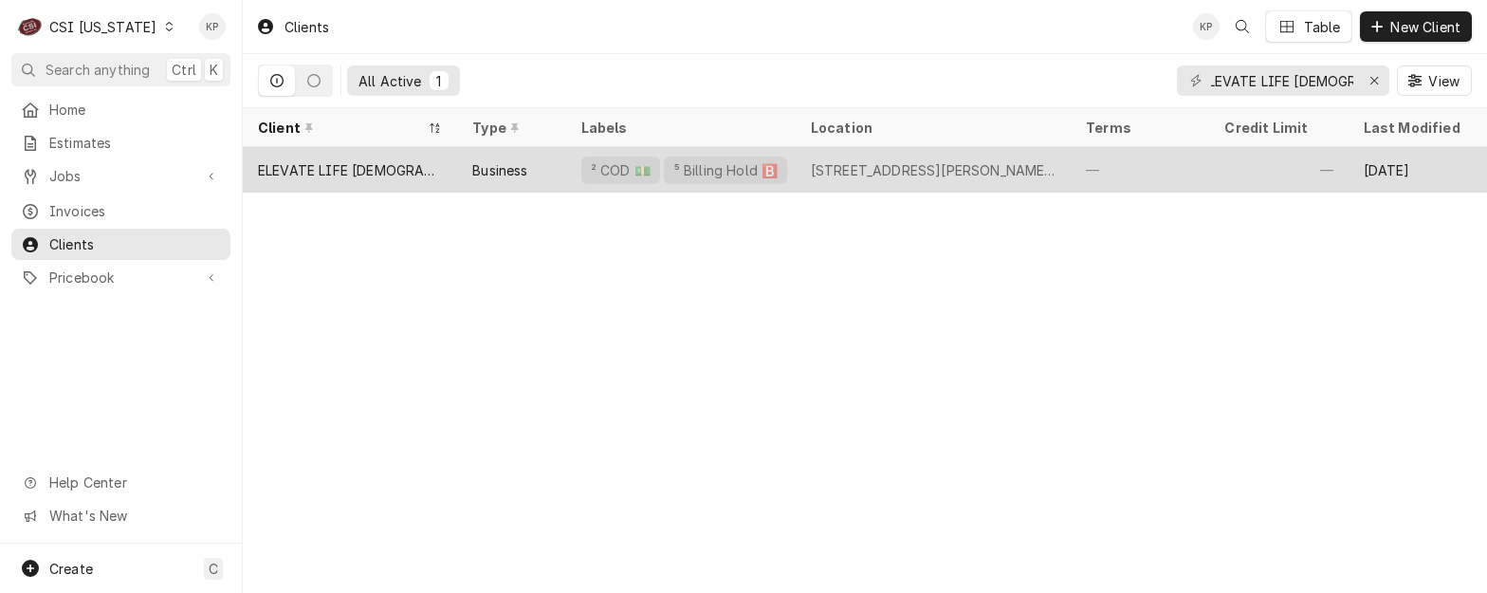
click at [371, 168] on div "ELEVATE LIFE [DEMOGRAPHIC_DATA]" at bounding box center [350, 170] width 184 height 20
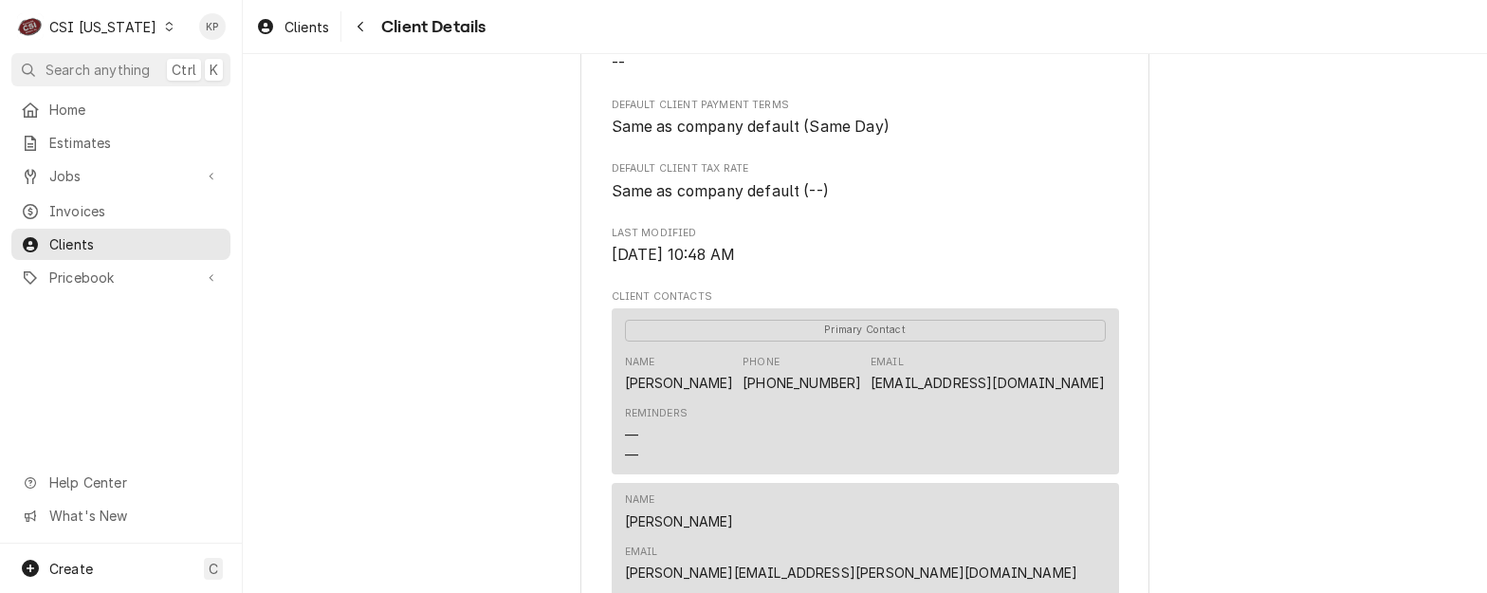
scroll to position [569, 0]
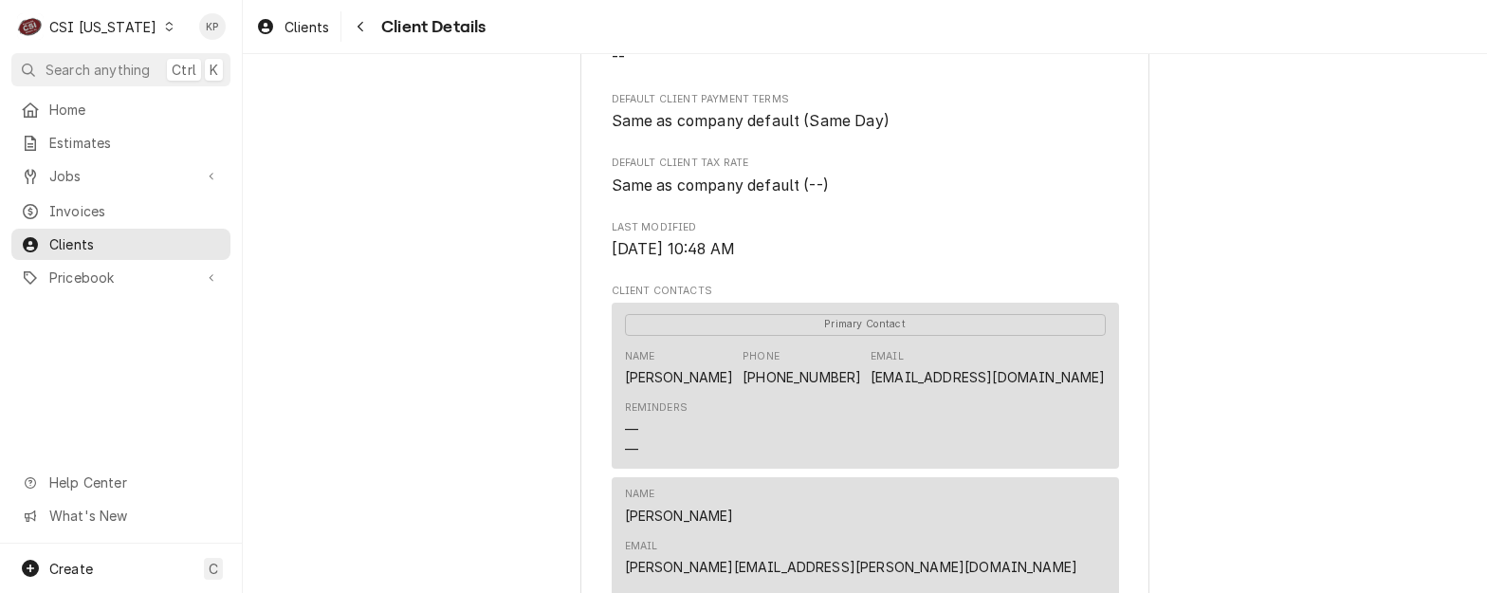
drag, startPoint x: 969, startPoint y: 485, endPoint x: 987, endPoint y: 475, distance: 20.4
click at [969, 465] on div "Reminders — —" at bounding box center [865, 429] width 481 height 71
drag, startPoint x: 1238, startPoint y: 451, endPoint x: 1111, endPoint y: 429, distance: 129.1
click at [1238, 450] on div "ELEVATE LIFE CHURCH Client Type Business Industry Type Commercial Billing Addre…" at bounding box center [865, 267] width 1244 height 1565
drag, startPoint x: 1098, startPoint y: 396, endPoint x: 946, endPoint y: 400, distance: 152.7
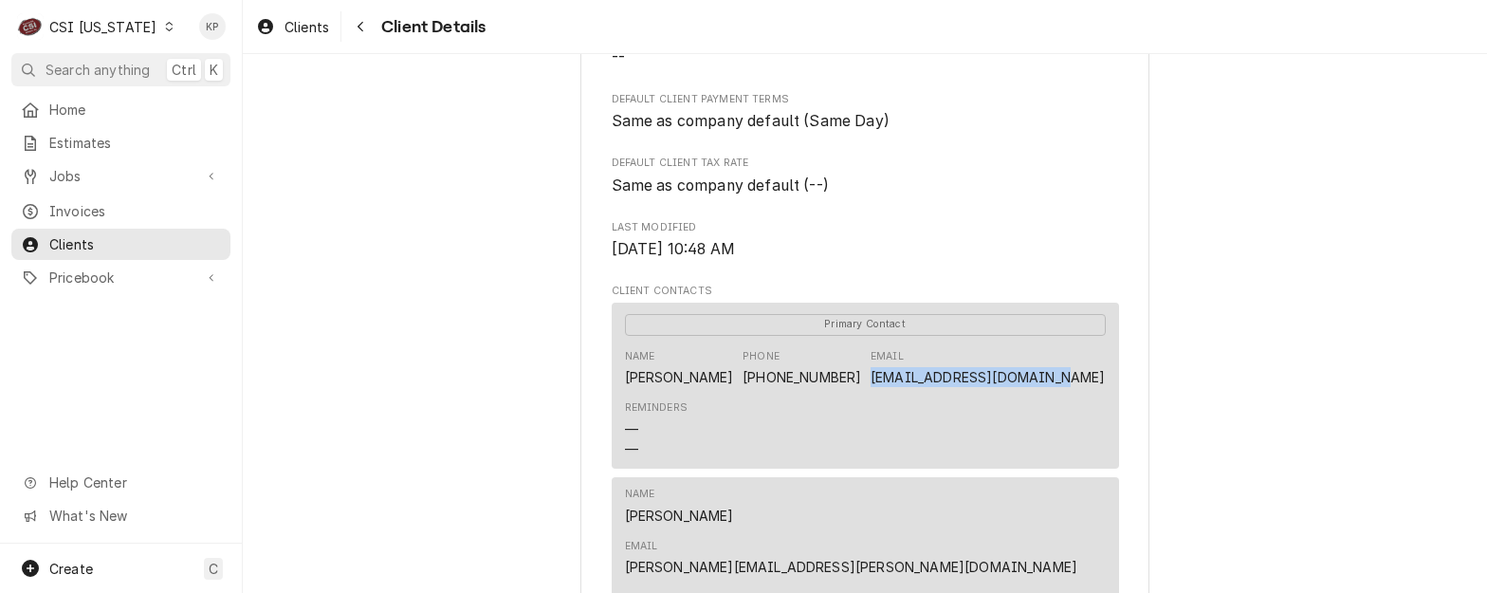
click at [946, 400] on div "Primary Contact Name Jimmy P Moon Phone (930) 282-0622 Email office@elevatelife…" at bounding box center [865, 386] width 507 height 166
copy link "office@elevatelifein.org"
click at [1011, 235] on span "Last Modified" at bounding box center [865, 227] width 507 height 15
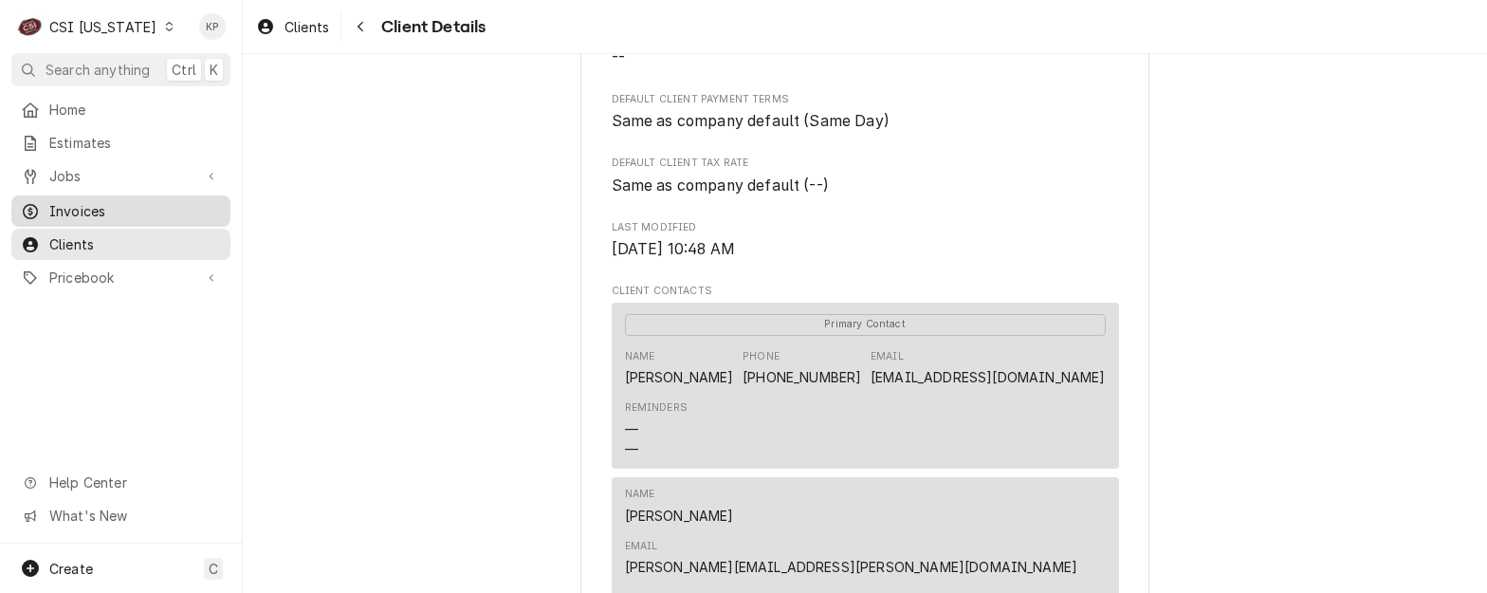
click at [85, 202] on span "Invoices" at bounding box center [135, 211] width 172 height 20
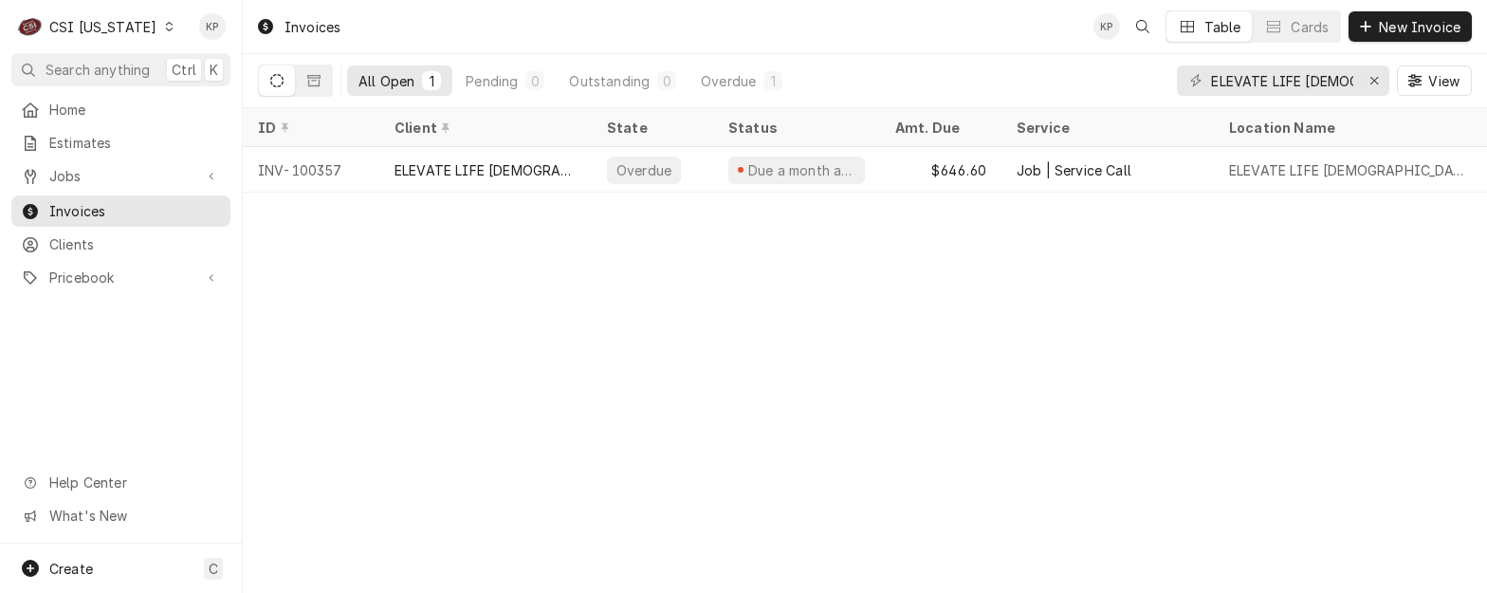
click at [597, 355] on div "Invoices KP Table Cards New Invoice All Open 1 Pending 0 Outstanding 0 Overdue …" at bounding box center [865, 296] width 1244 height 593
